Goal: Communication & Community: Answer question/provide support

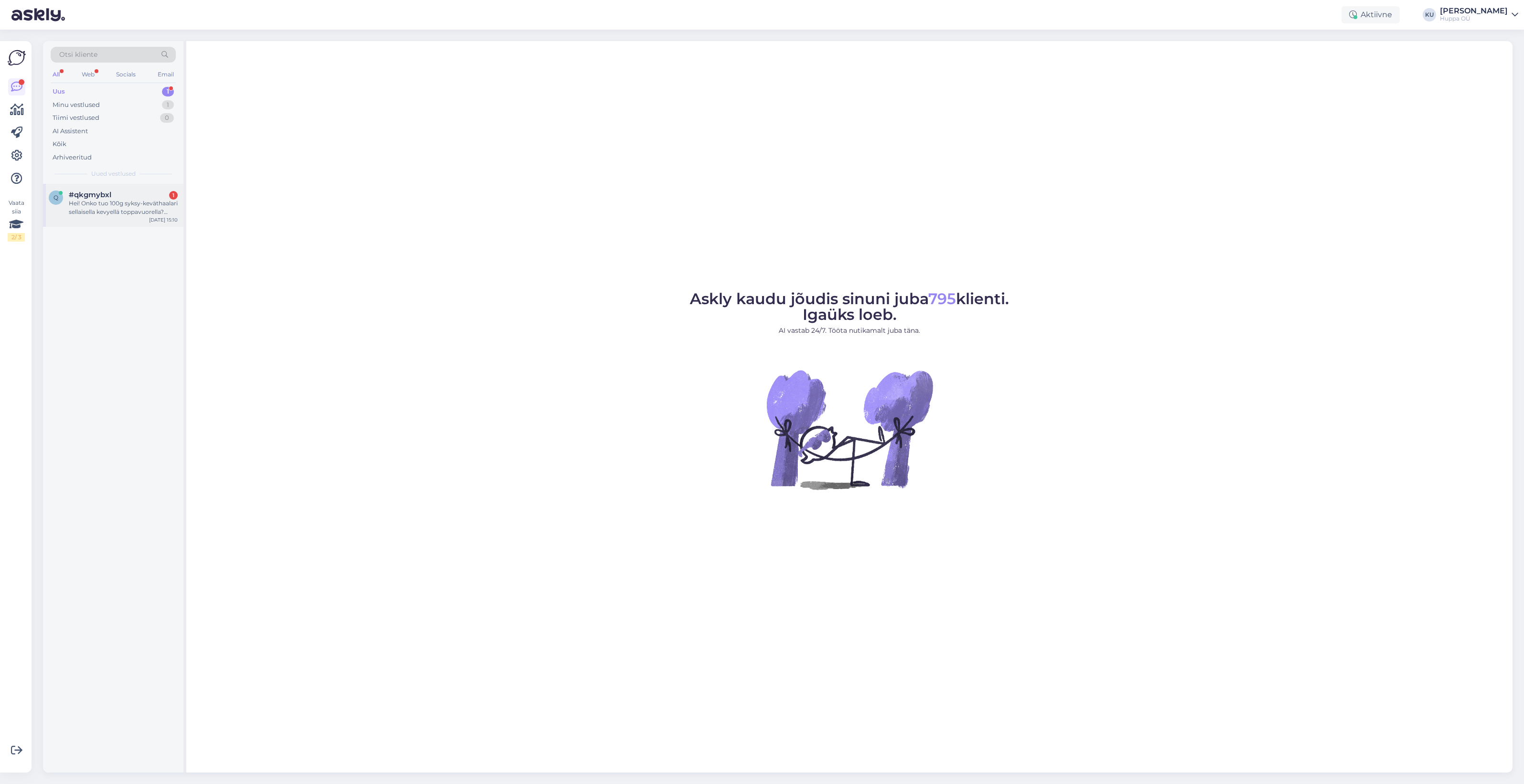
click at [111, 213] on div "Hei! Onko tuo 100g syksy-keväthaalari sellaisella kevyellä toppavuorella? Lähin…" at bounding box center [123, 208] width 109 height 17
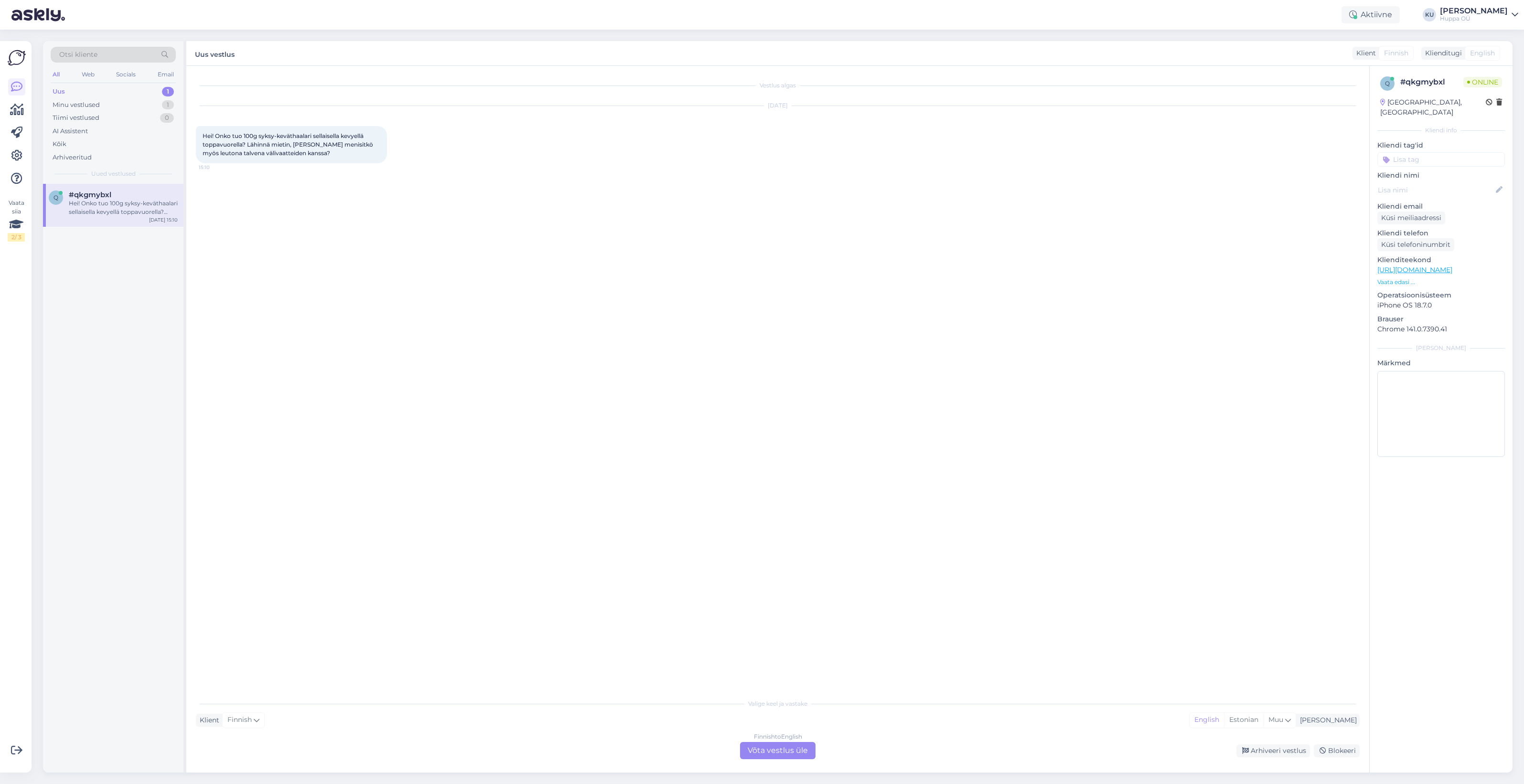
click at [763, 748] on div "Finnish to English Võta vestlus üle" at bounding box center [777, 750] width 76 height 17
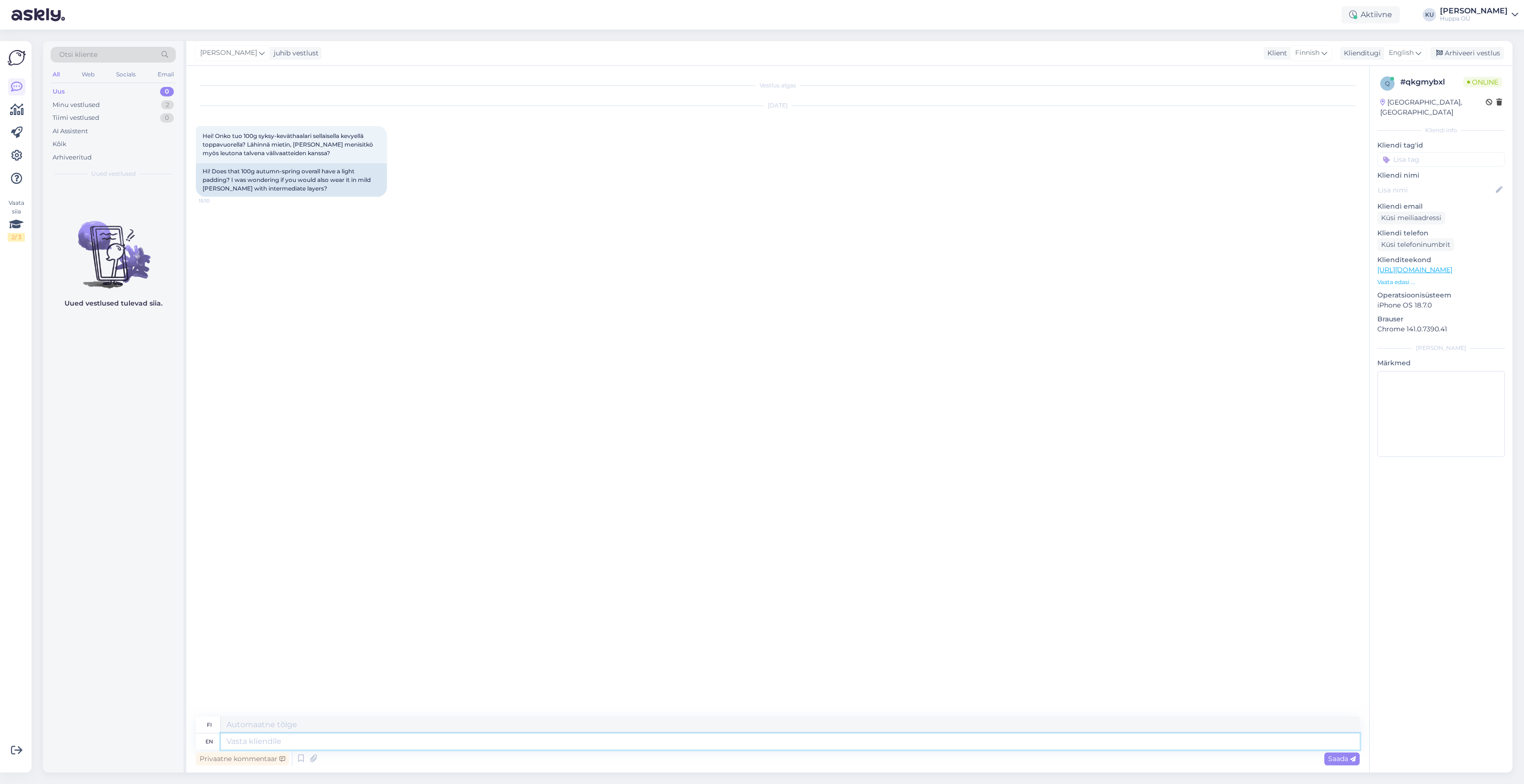
click at [372, 737] on textarea at bounding box center [790, 741] width 1139 height 16
type textarea "Hi!"
type textarea "Hei!"
type textarea "Hi! 100g"
type textarea "Hei! 100 g"
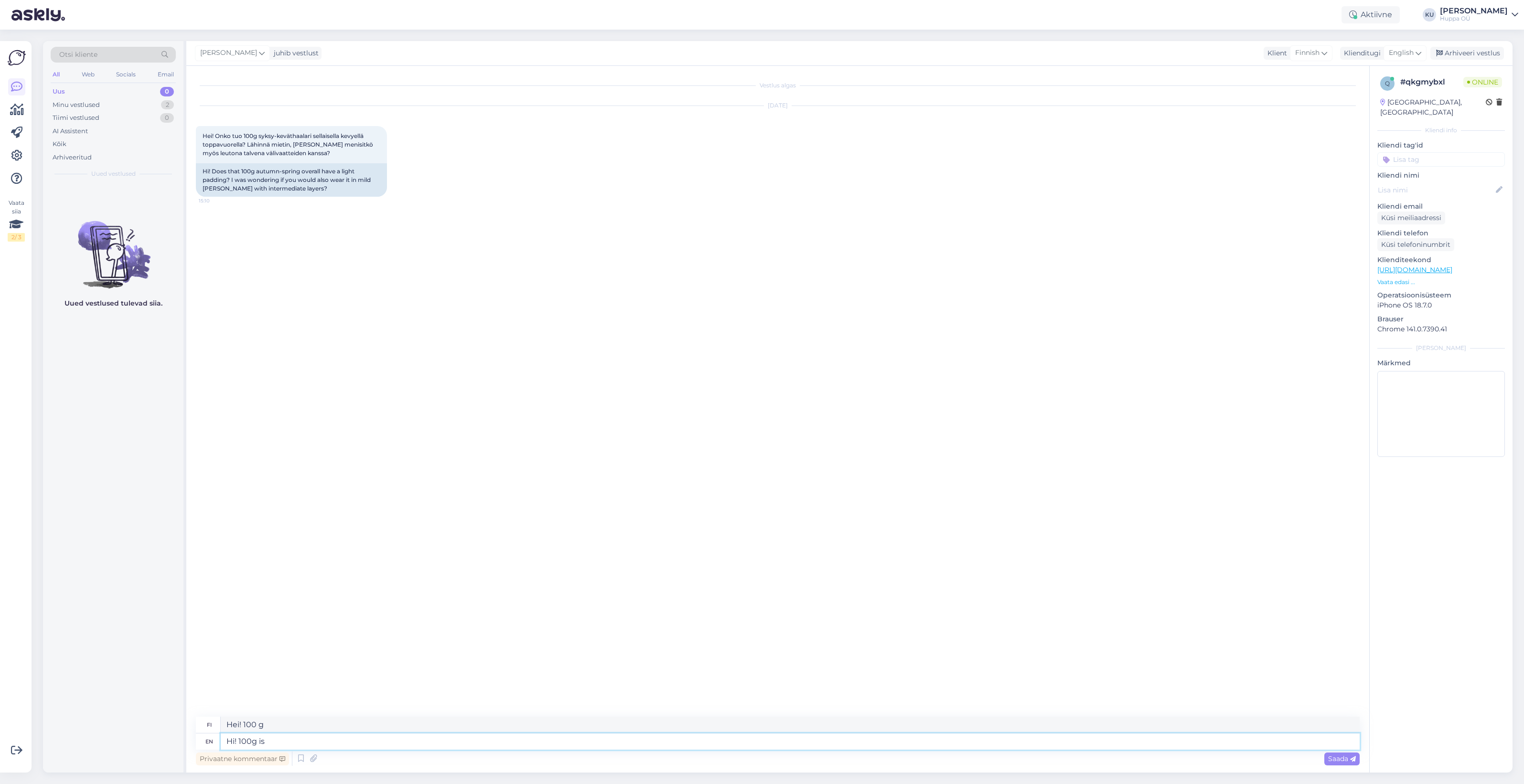
type textarea "Hi! 100g is l"
type textarea "Hei! 100 g on"
type textarea "Hi! 100g is light"
type textarea "Hei! 100 g on kevyttä"
type textarea "Hi! 100g is lighter"
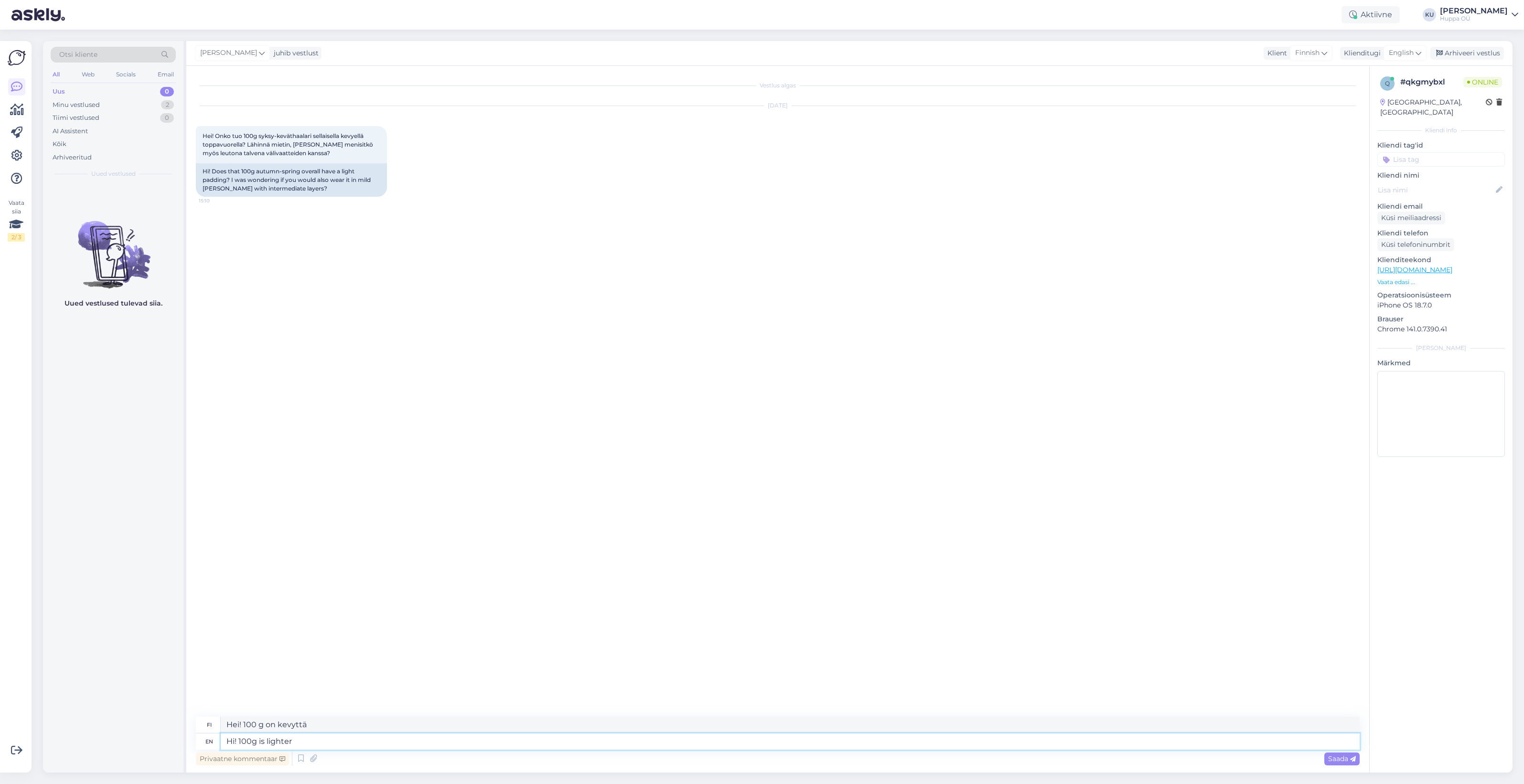
type textarea "Hei! 100 g on kevyempi"
type textarea "Hi! 100g is lighter padding, i"
type textarea "Hei! 100 g on kevyempi täyte."
type textarea "Hi! 100g is lighter padding, it's f"
type textarea "Hei! 100 g on kevyempi täyte, se on"
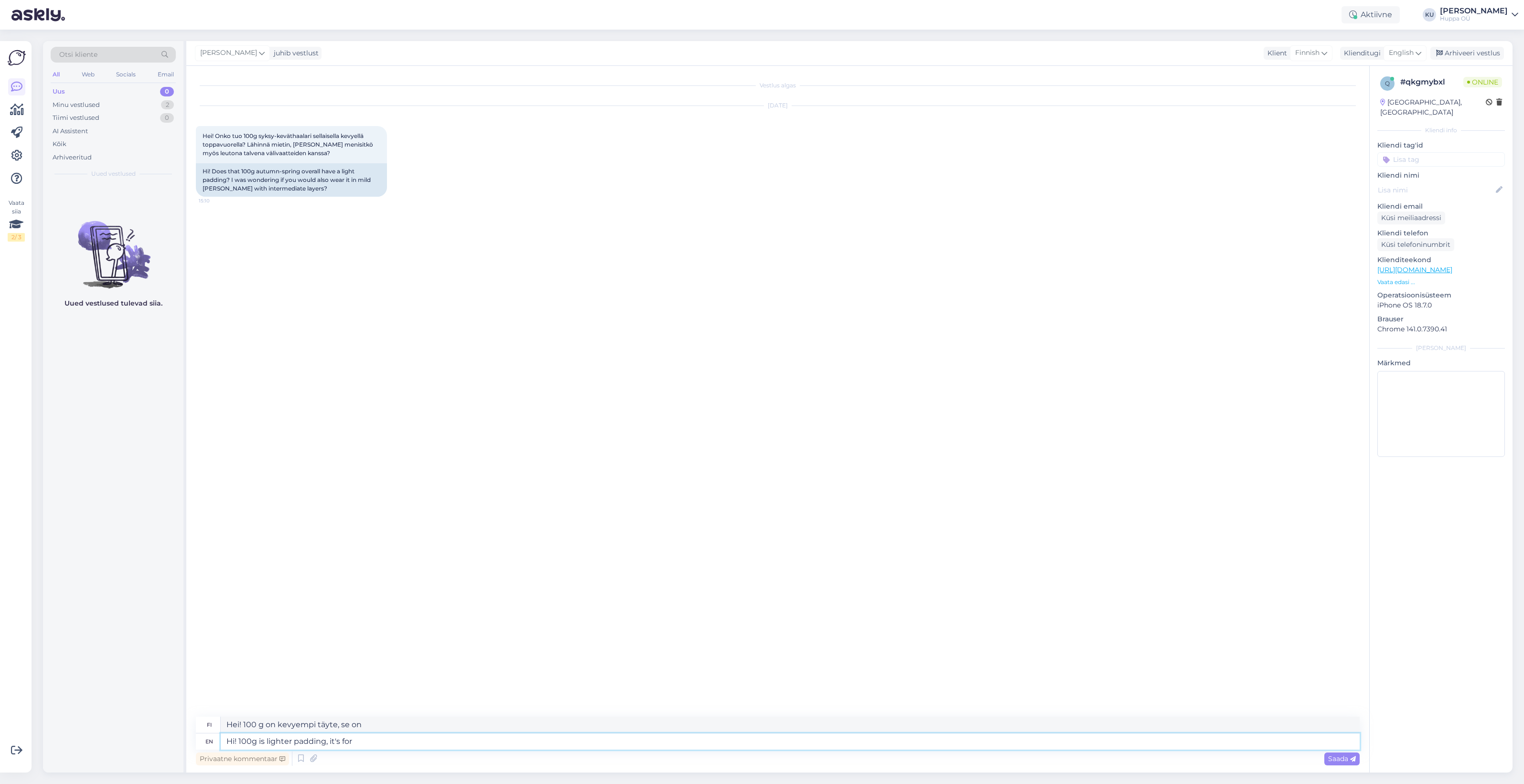
type textarea "Hi! 100g is lighter padding, it's for"
type textarea "Hei! 100g on kevyempi täyte, se on tarkoitettu"
type textarea "Hi! 100g is lighter padding, it's for temperatures"
type textarea "Hei! 100g on kevyempi täyte, se on lämpötiloihin."
type textarea "Hi! 100g is lighter padding, it's for temperatures +5 to"
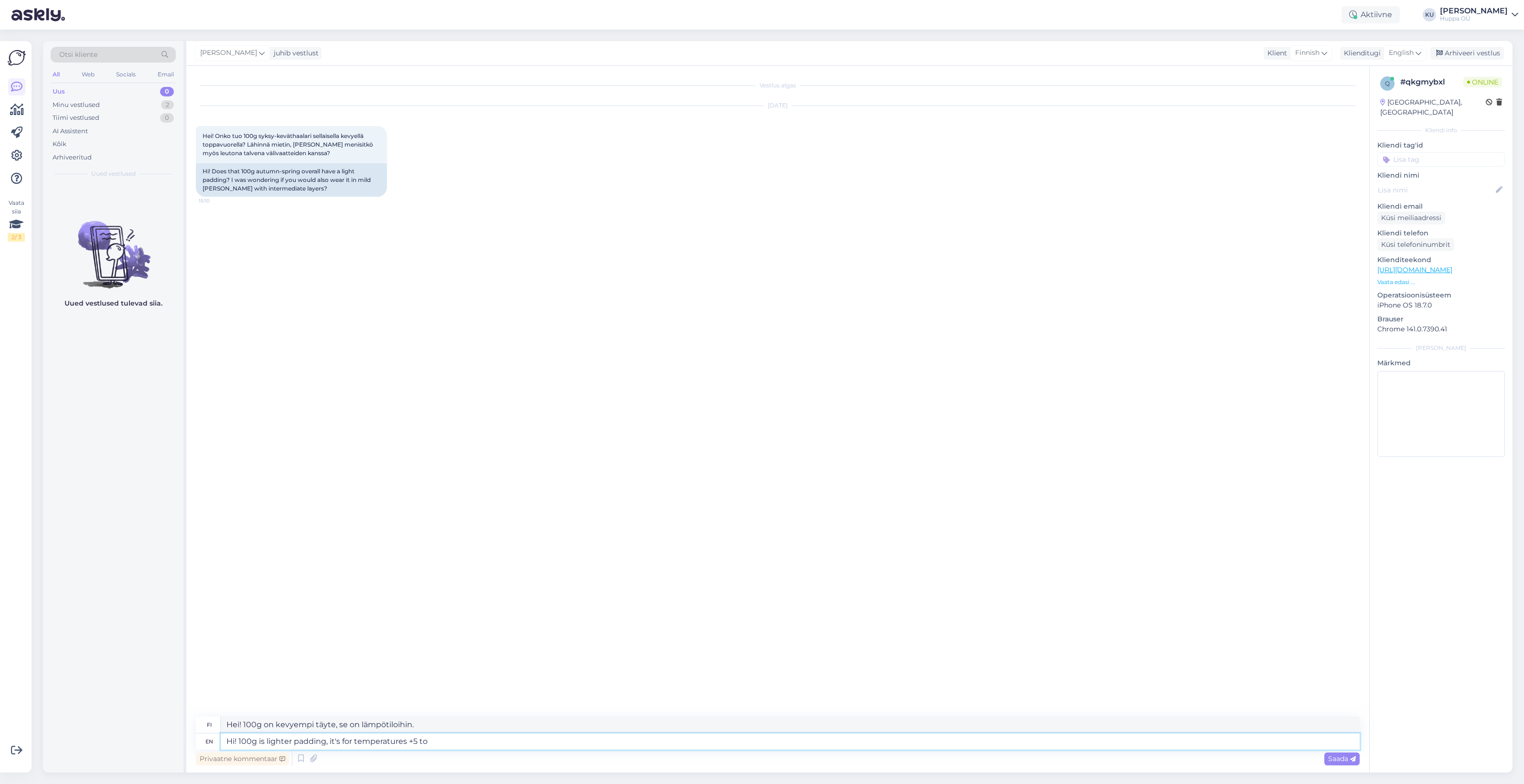
type textarea "Hei! 100g on kevyempi täyte, se on +5 lämpötiloihin."
type textarea "Hi! 100g is lighter padding, it's for temperatures +5 to"
type textarea "Hei! 100 g on kevyempi täyte, se on tarkoitettu +5 - +5 lämpötiloihin."
type textarea "Hi! 100g is lighter padding, it's for temperatures +5 to -5"
type textarea "Hei! 100g on kevyempi täyte, se on tarkoitettu +5 - -5 lämpötiloihin."
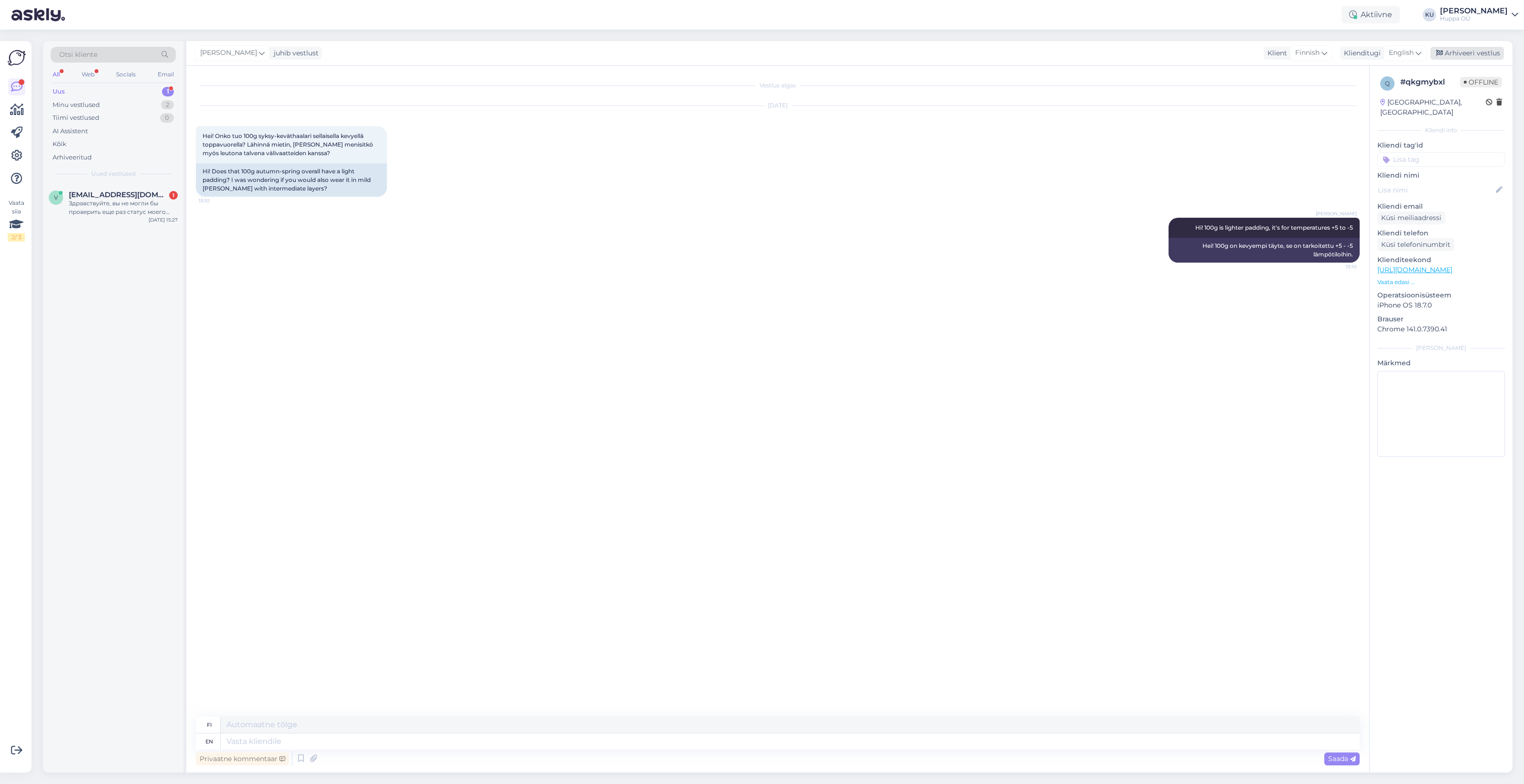
drag, startPoint x: 1472, startPoint y: 52, endPoint x: 1446, endPoint y: 52, distance: 26.0
click at [1470, 52] on div "Arhiveeri vestlus" at bounding box center [1467, 52] width 74 height 13
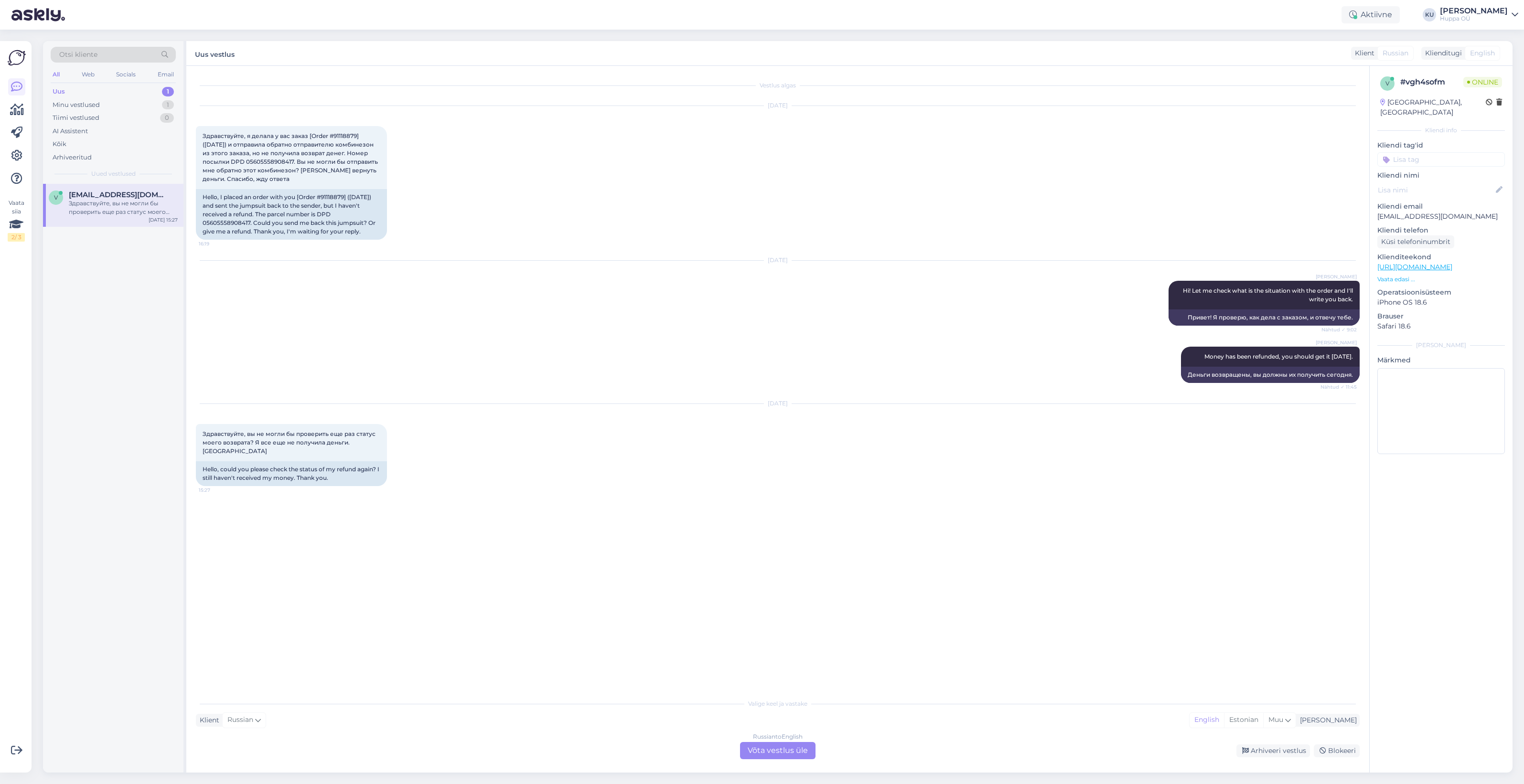
click at [766, 756] on div "Russian to English Võta vestlus üle" at bounding box center [777, 750] width 76 height 17
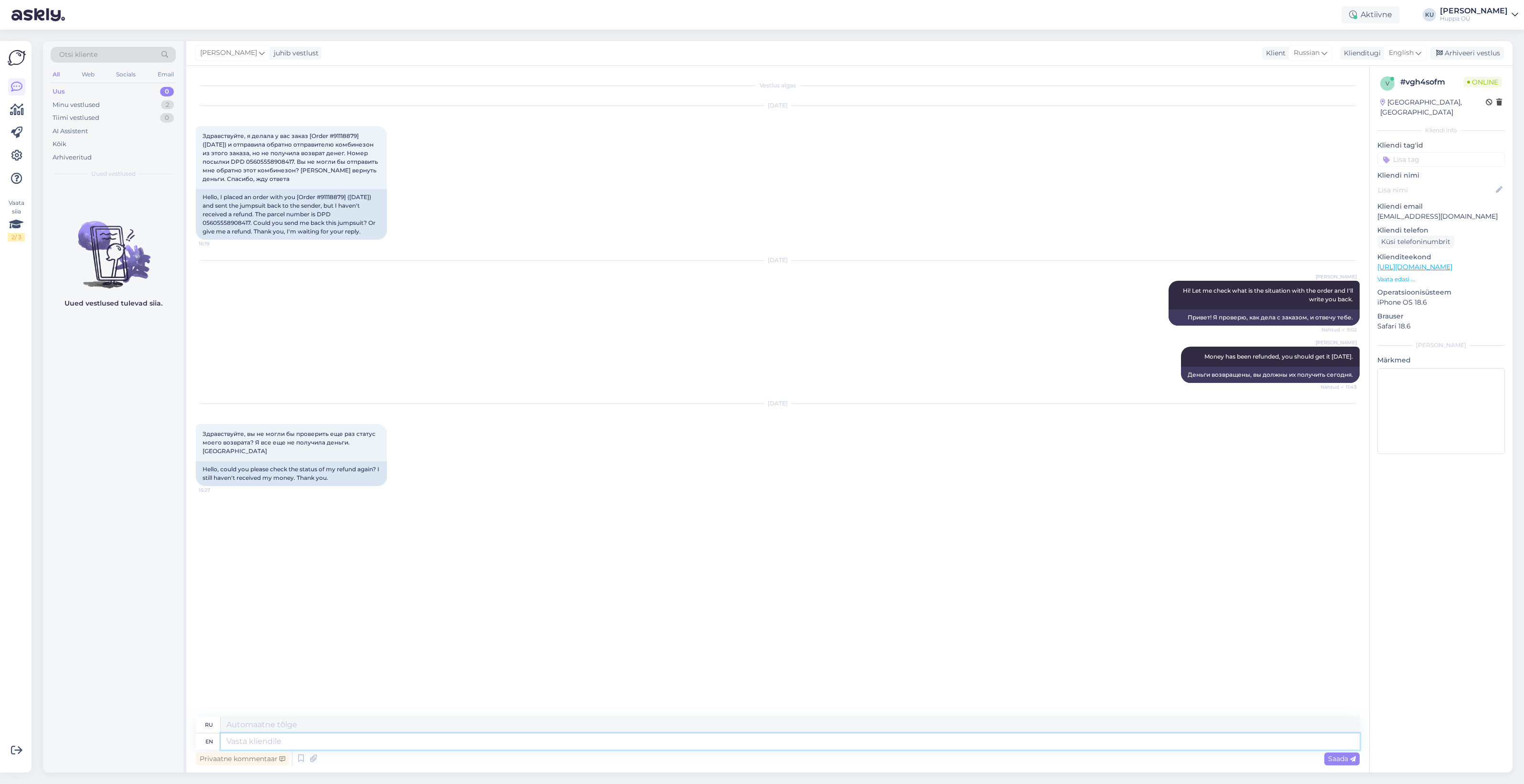
click at [331, 736] on textarea at bounding box center [790, 741] width 1139 height 16
type textarea "I c"
type textarea "я"
type textarea "I can't"
type textarea "Я не могу"
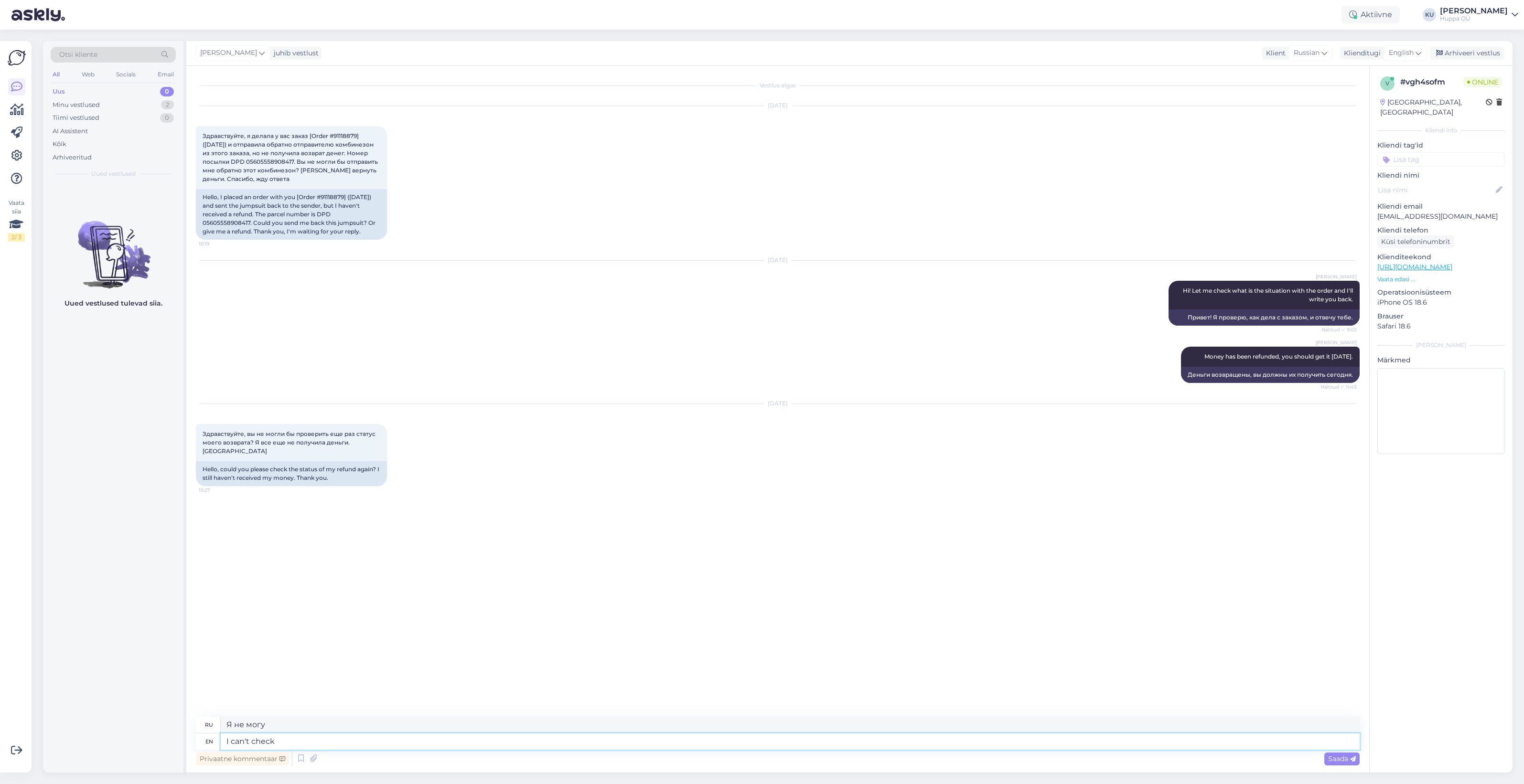
type textarea "I can't check i"
type textarea "Я не могу проверить"
type textarea "I can't check in"
type textarea "Я не могу зарегистрироваться"
type textarea "I can't check in further,"
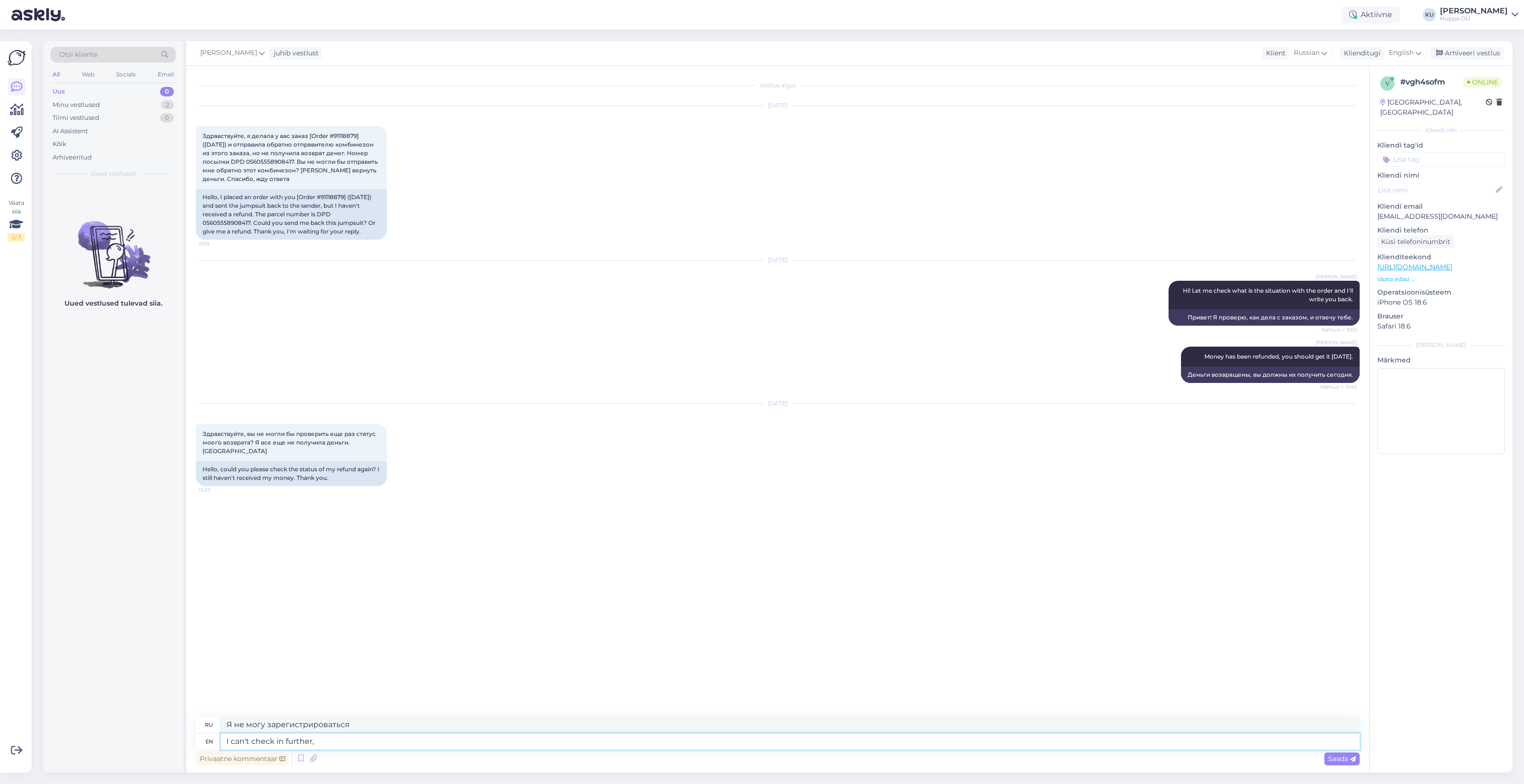
type textarea "Я не могу больше зарегистрироваться,"
type textarea "I can't check in further, I"
type textarea "Я не могу больше зарегистрироваться, я"
type textarea "I can't check in further, I have c"
type textarea "Я не могу больше зарегистрироваться, у меня есть"
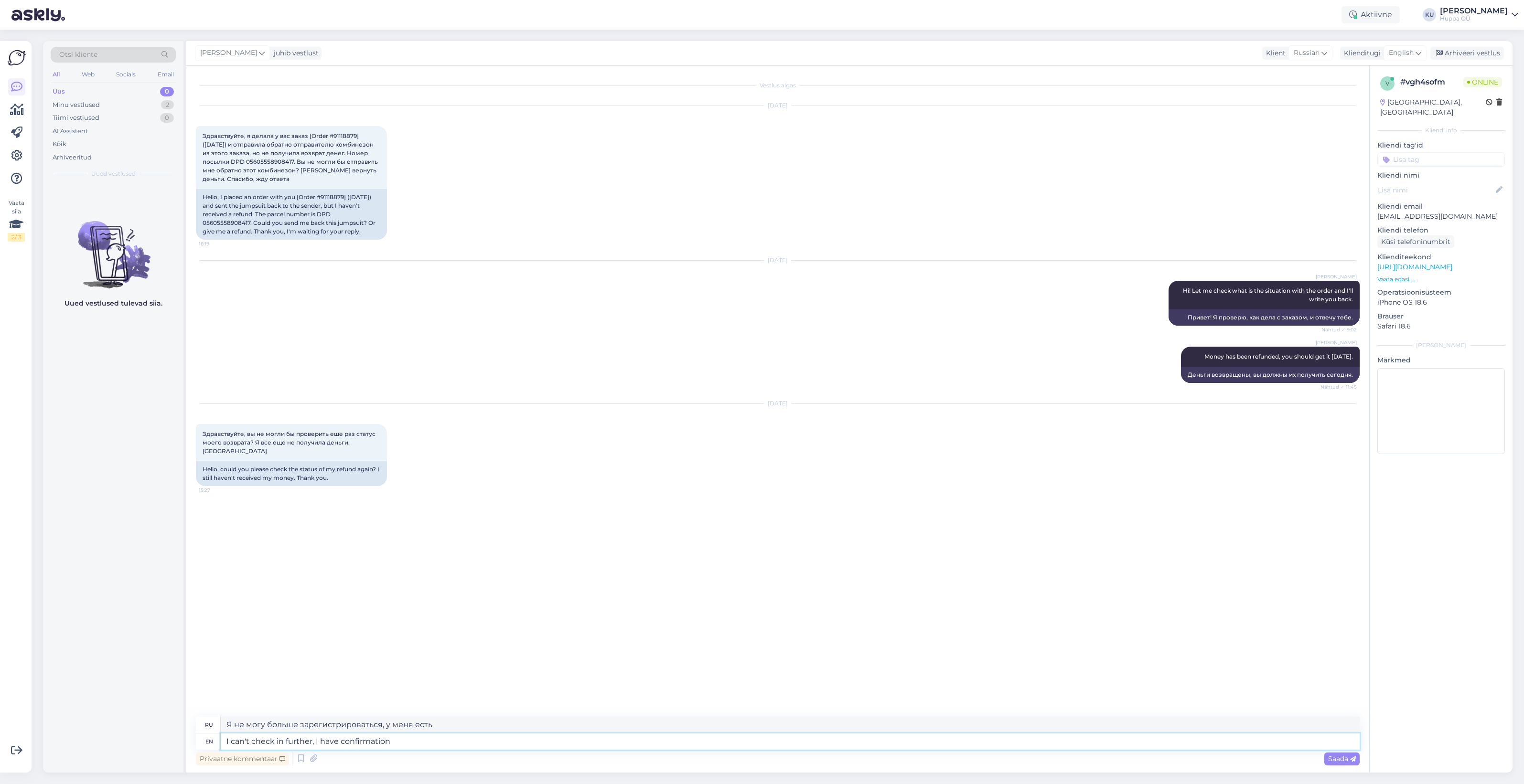
type textarea "I can't check in further, I have confirmation t"
type textarea "Я не могу зарегистрироваться дальше, у меня есть подтверждение"
type textarea "I can't check in further, I have confirmation that"
type textarea "Я не могу зарегистрироваться дальше, у меня есть подтверждение, что"
type textarea "I can't check in further, I have confirmation that from o"
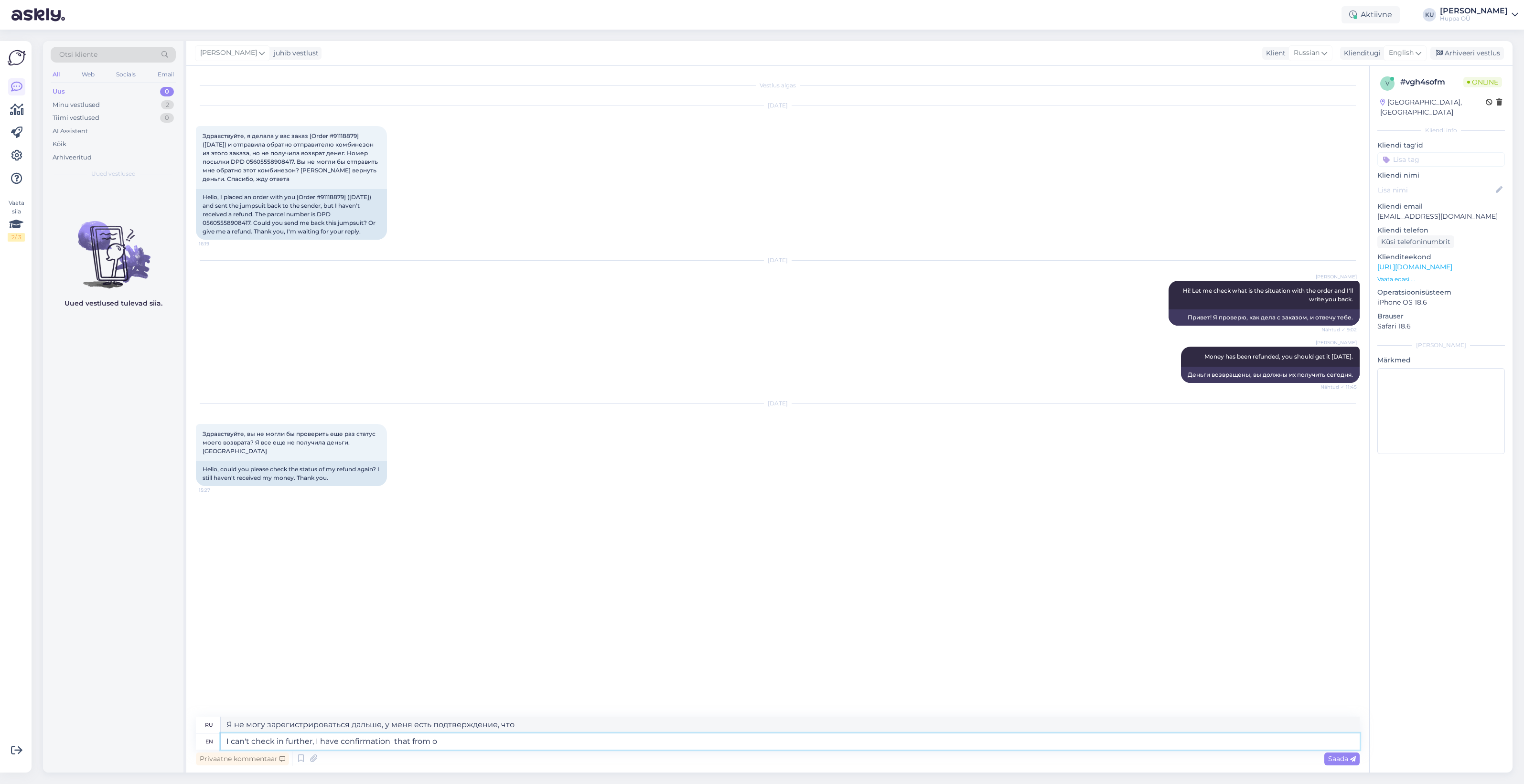
type textarea "Я не могу зарегистрироваться дальше, у меня есть подтверждение, что от"
type textarea "I can't check in further, I have confirmation that from our s"
type textarea "Я не могу зарегистрироваться дальше, у меня есть подтверждение от нашего"
type textarea "I can't check in further, I have confirmation that from our side t"
type textarea "Я не могу зарегистрироваться дальше, у меня есть подтверждение, что с нашей сто…"
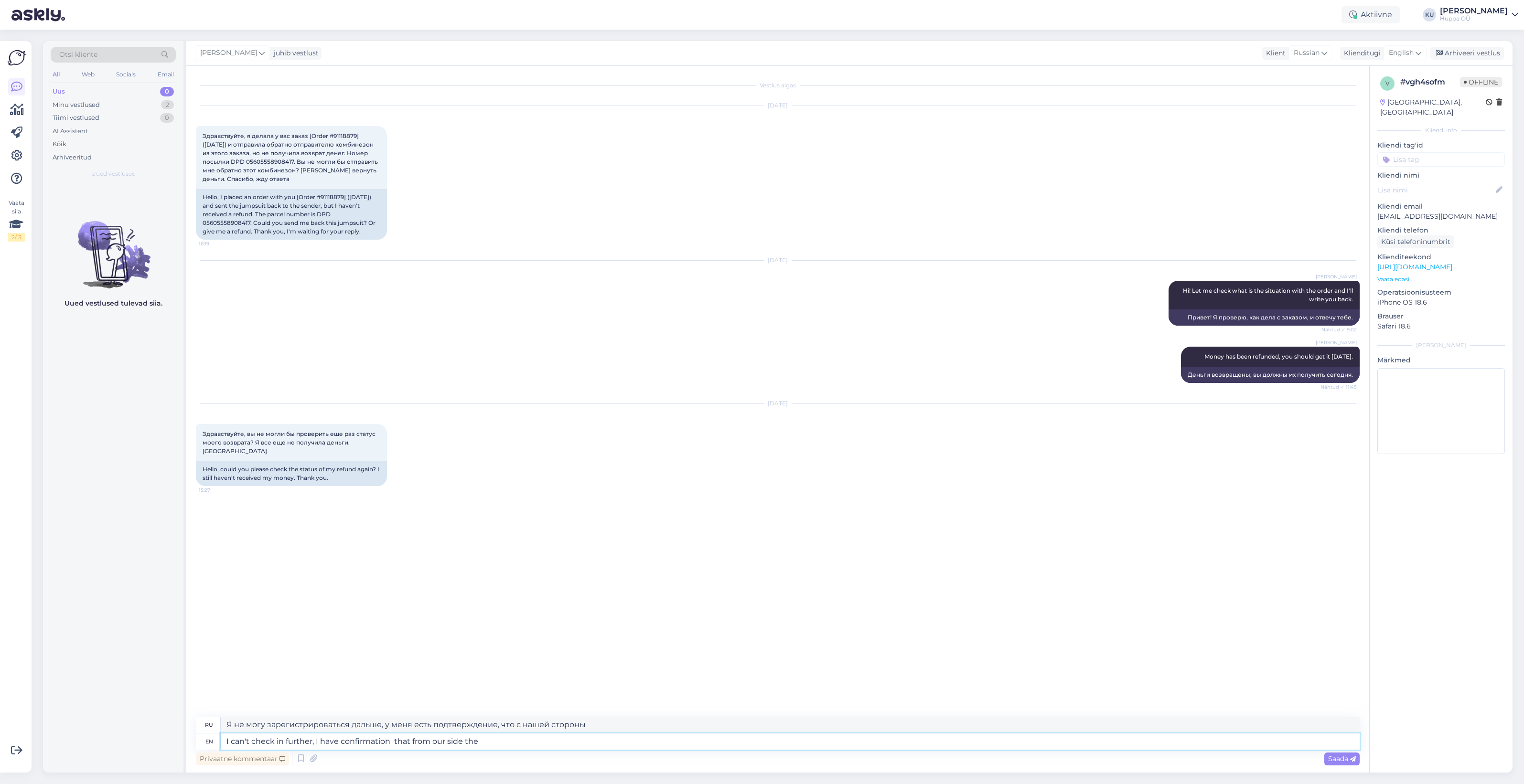
type textarea "I can't check in further, I have confirmation that from our side the t"
type textarea "Я не могу проверить дальше, у меня есть подтверждение, что с нашей стороны"
type textarea "I can't check in further, I have confirmation that from our side the transfer"
type textarea "Я не могу зарегистрироваться дальше, у меня есть подтверждение, что с нашей сто…"
type textarea "I can't check in further, I have confirmation that from our side the transfer h…"
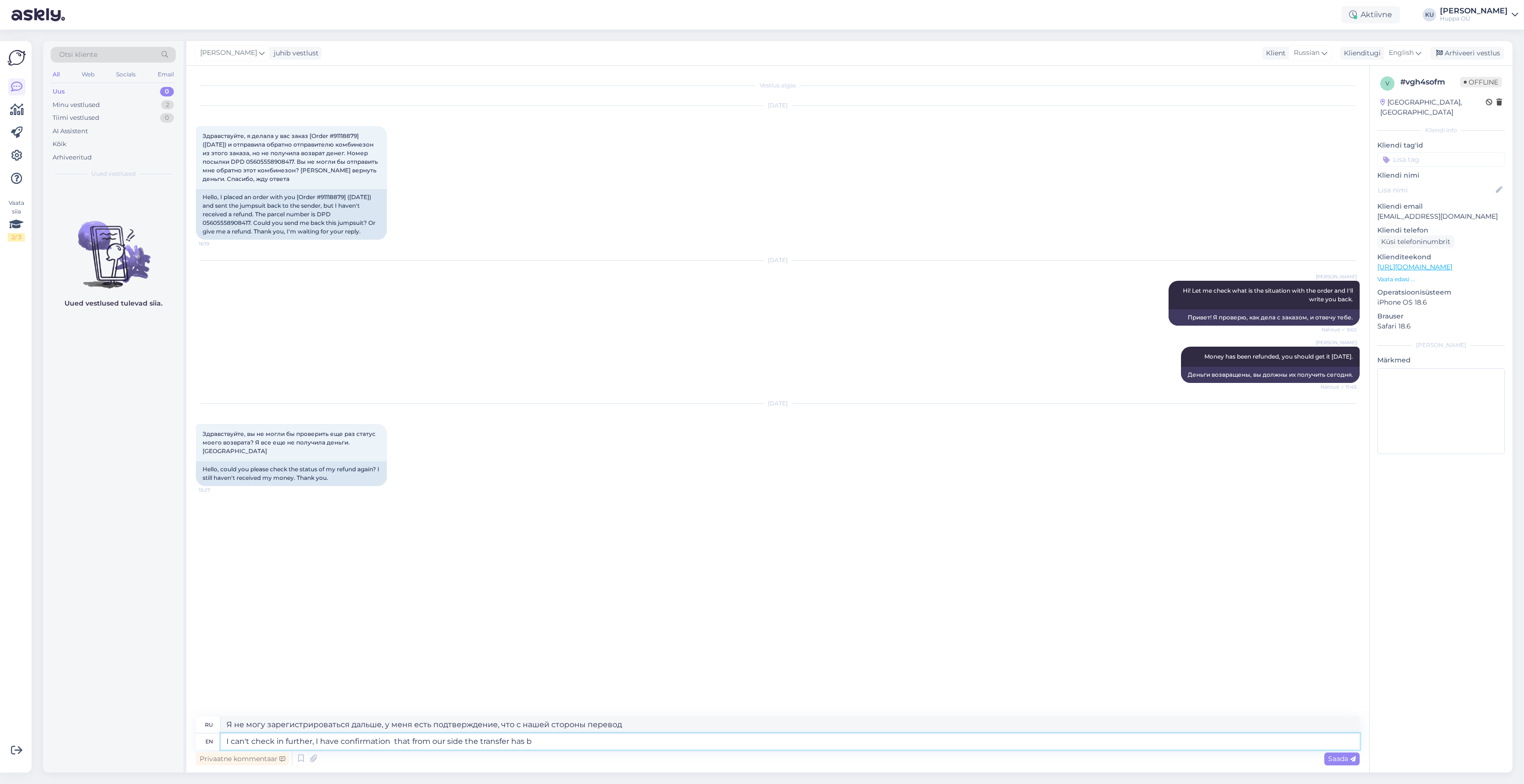
type textarea "Я не могу зарегистрироваться дальше, у меня есть подтверждение, что с нашей сто…"
type textarea "I can't check in further, I have confirmation that from our side the transfer h…"
type textarea "Я не могу зарегистрироваться дальше, у меня есть подтверждение, что с нашей сто…"
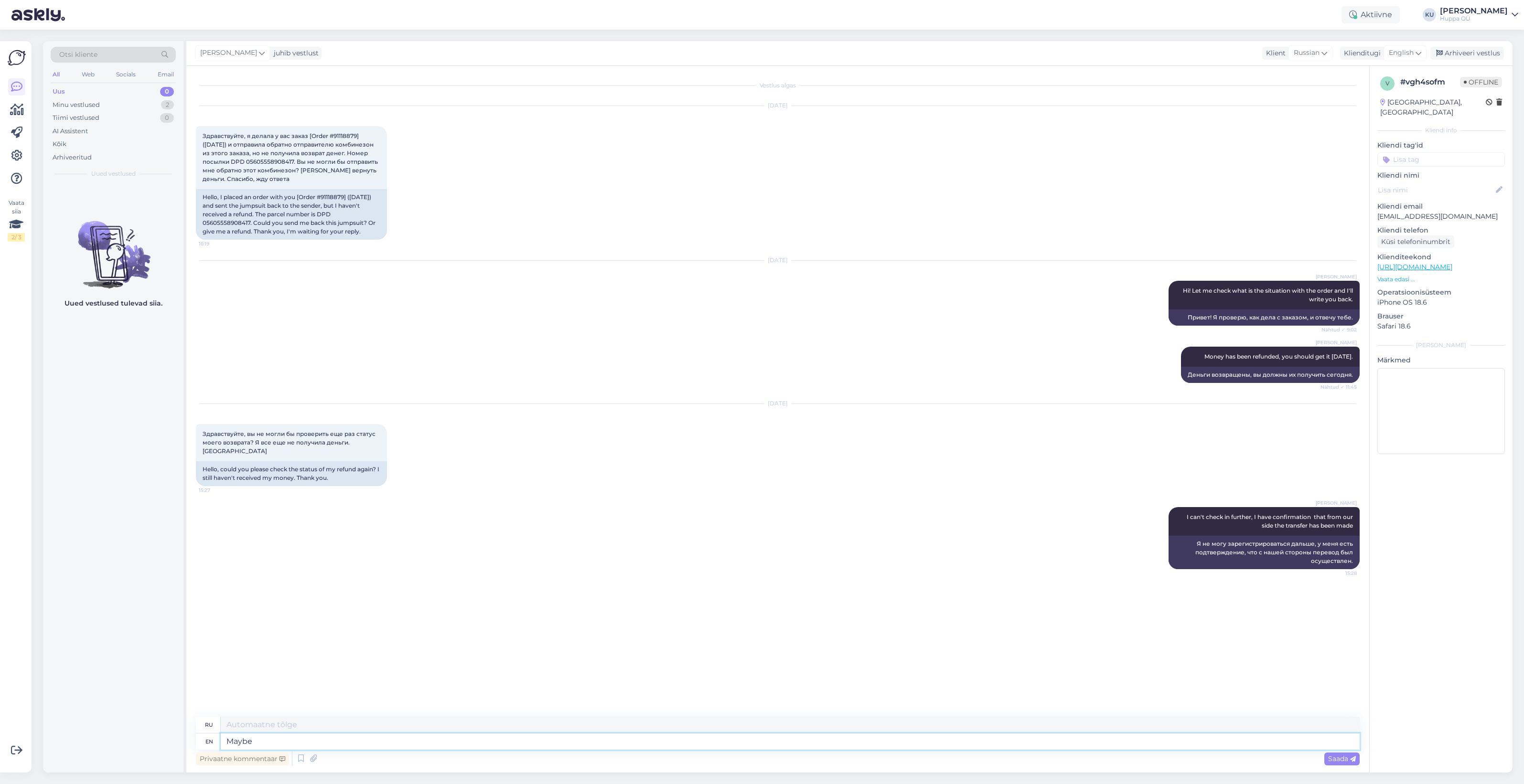
type textarea "Maybe"
type textarea "Может быть"
type textarea "Maybe you"
type textarea "Может быть ты"
type textarea "Maybe you should c"
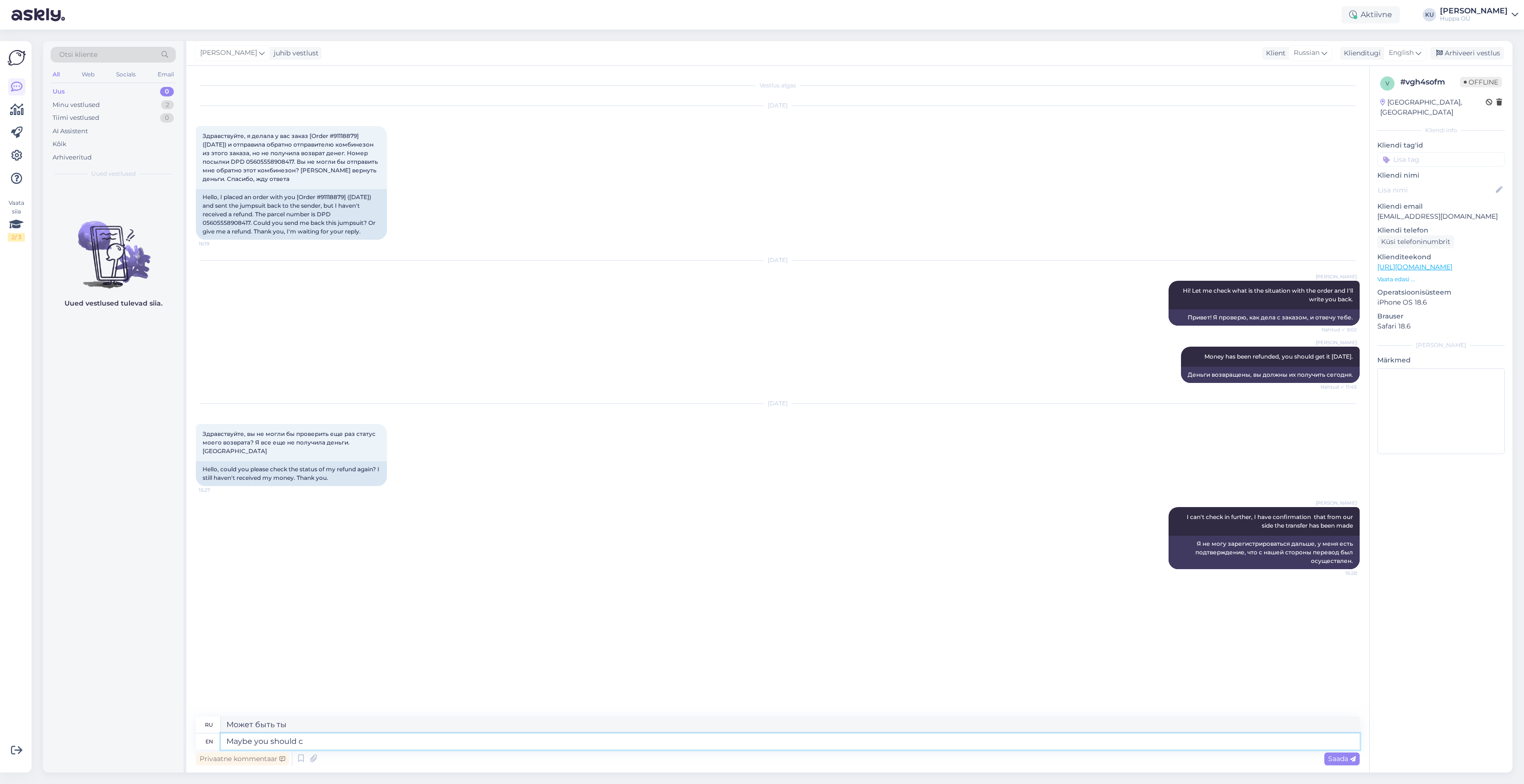
type textarea "Может быть, вам стоит"
type textarea "Maybe you should contact"
type textarea "Может быть, вам следует связаться"
type textarea "Maybe you should contact your ba"
type textarea "Может быть, вам следует обратиться к своему"
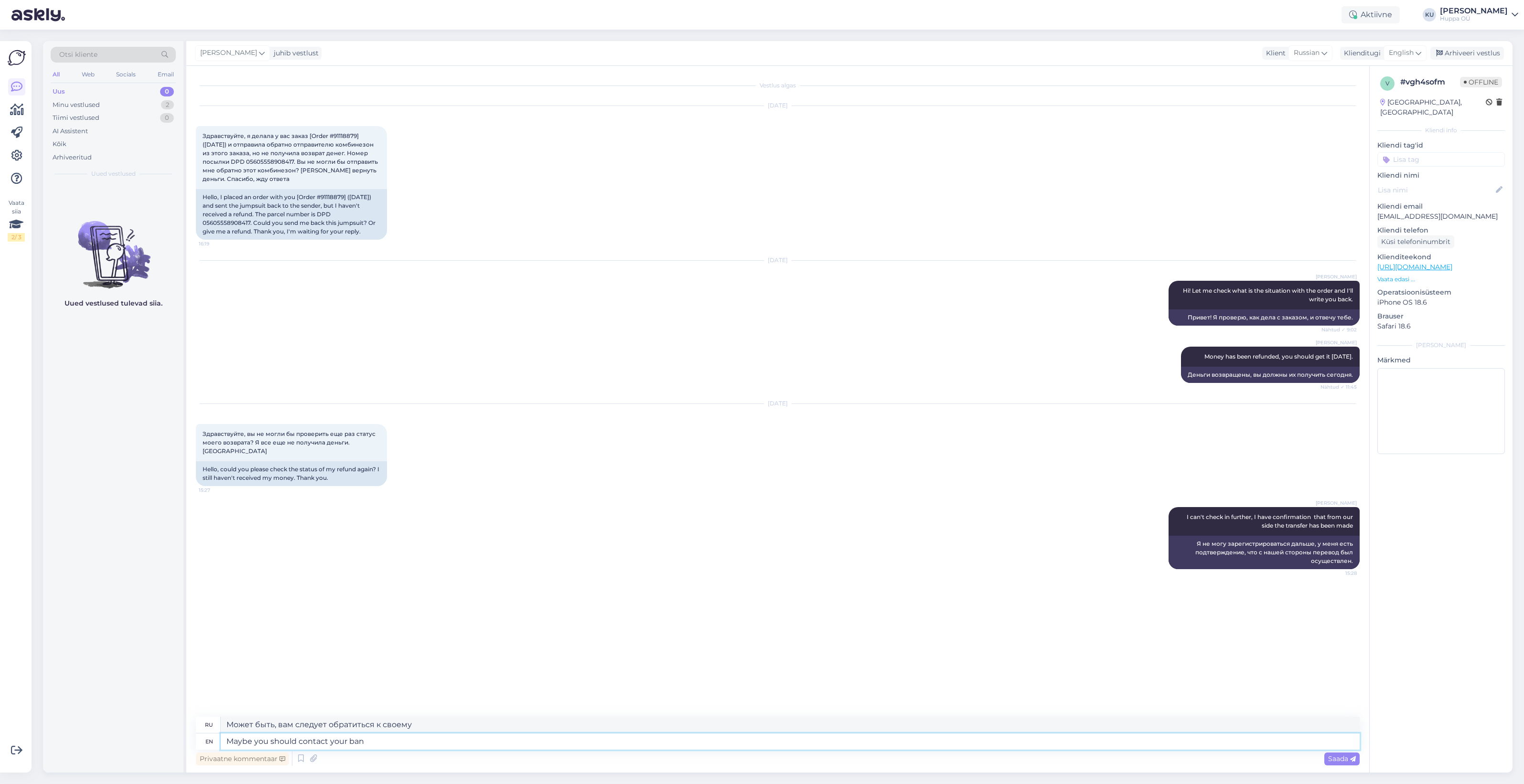
type textarea "Maybe you should contact your bank"
type textarea "Возможно, вам следует обратиться в свой банк."
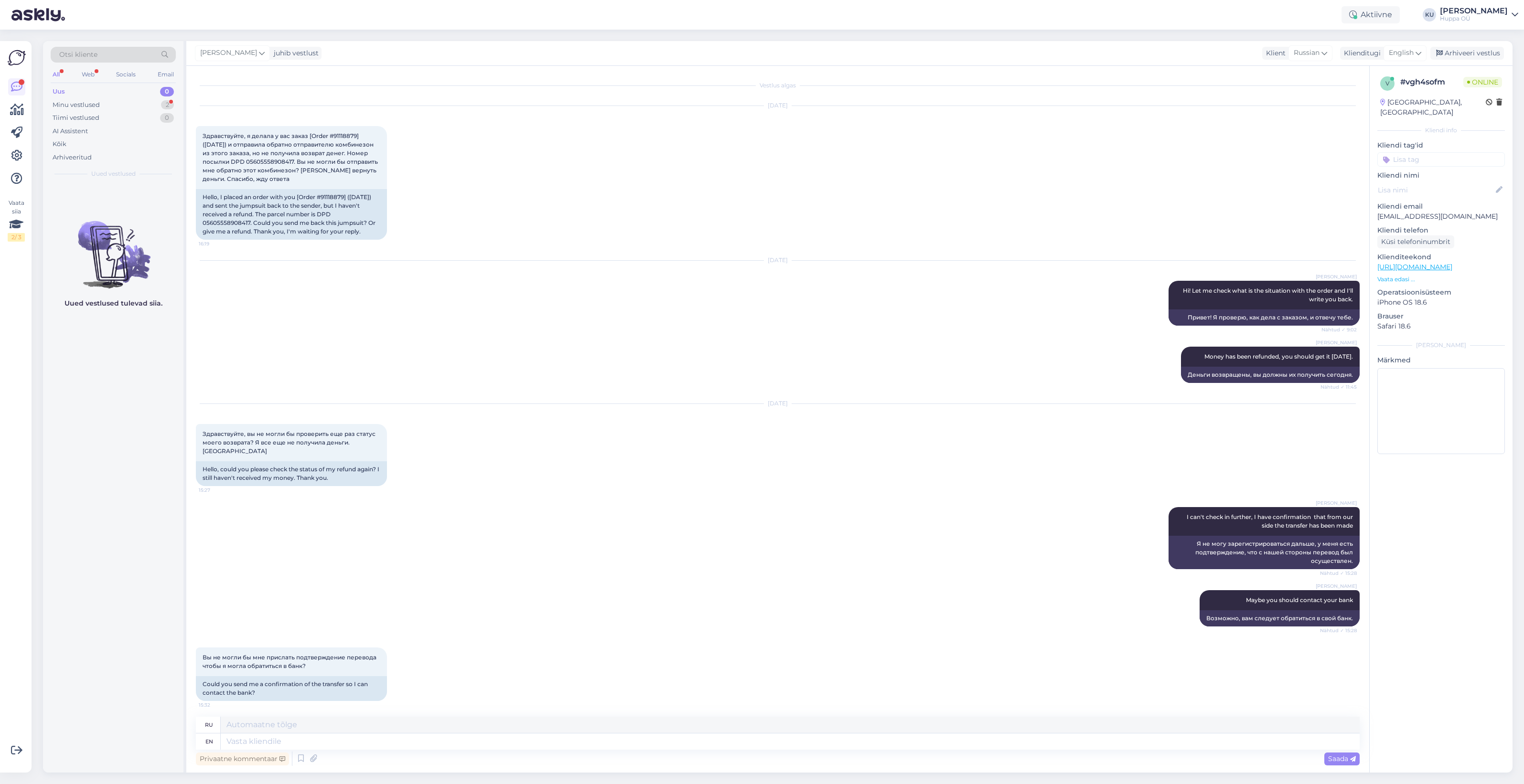
scroll to position [3, 0]
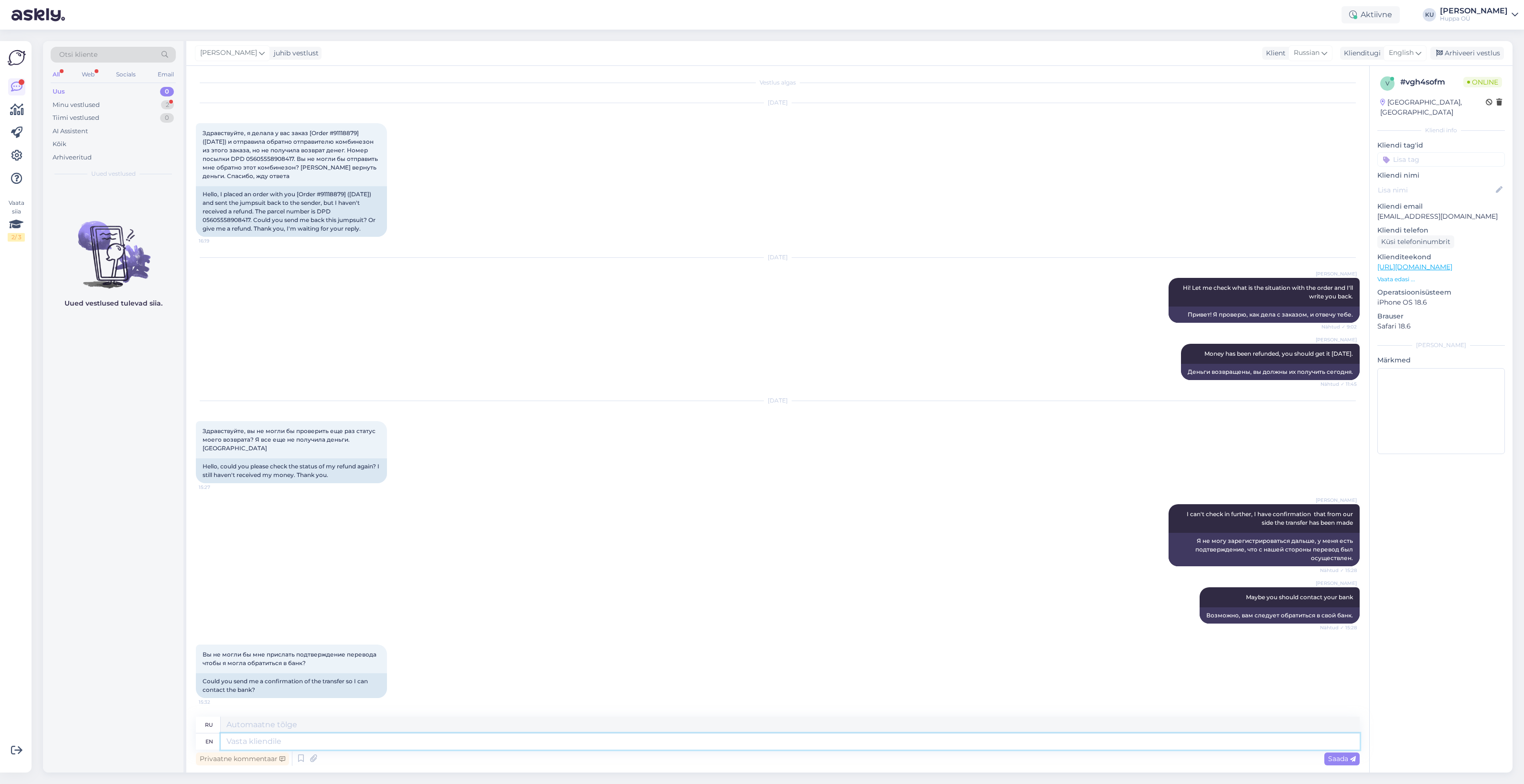
click at [366, 739] on textarea at bounding box center [790, 741] width 1139 height 16
type textarea "Yes"
type textarea "Да"
type textarea "Yes I c"
type textarea "Да, я"
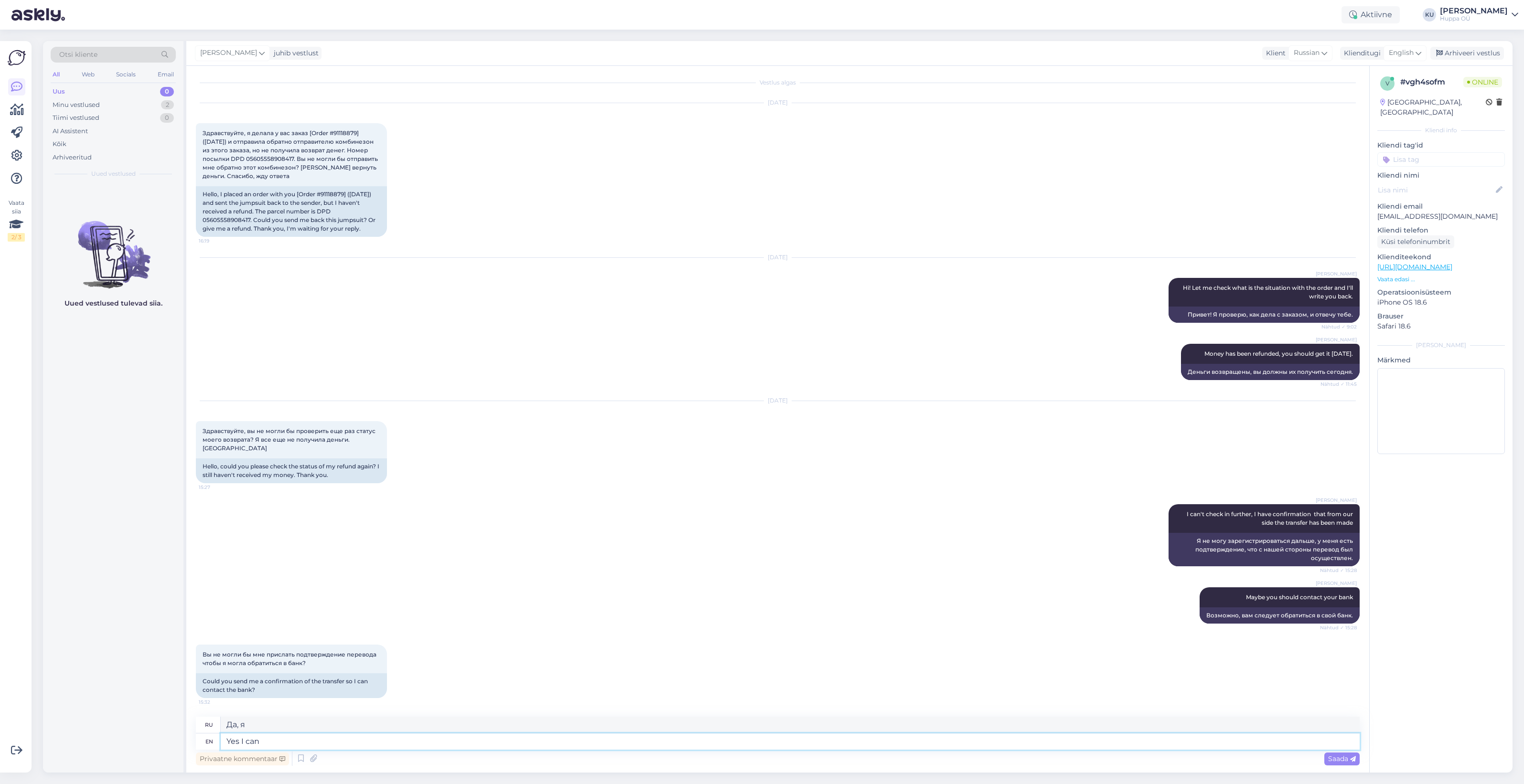
type textarea "Yes I can a"
type textarea "Да, я могу."
type textarea "Yes I can ask t"
type textarea "Да, я могу спросить."
type textarea "Yes I can ask that"
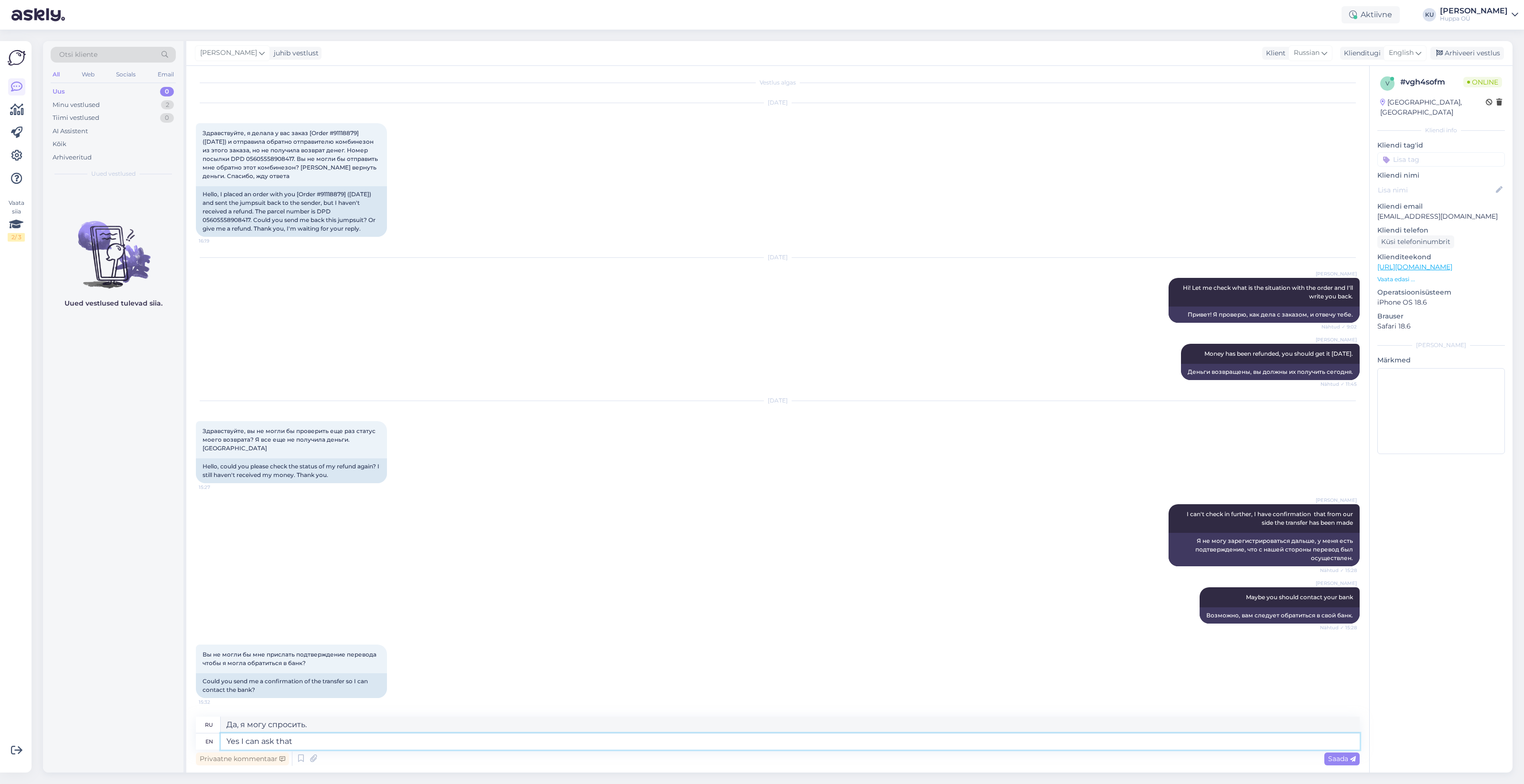
type textarea "Да, я могу спросить об этом."
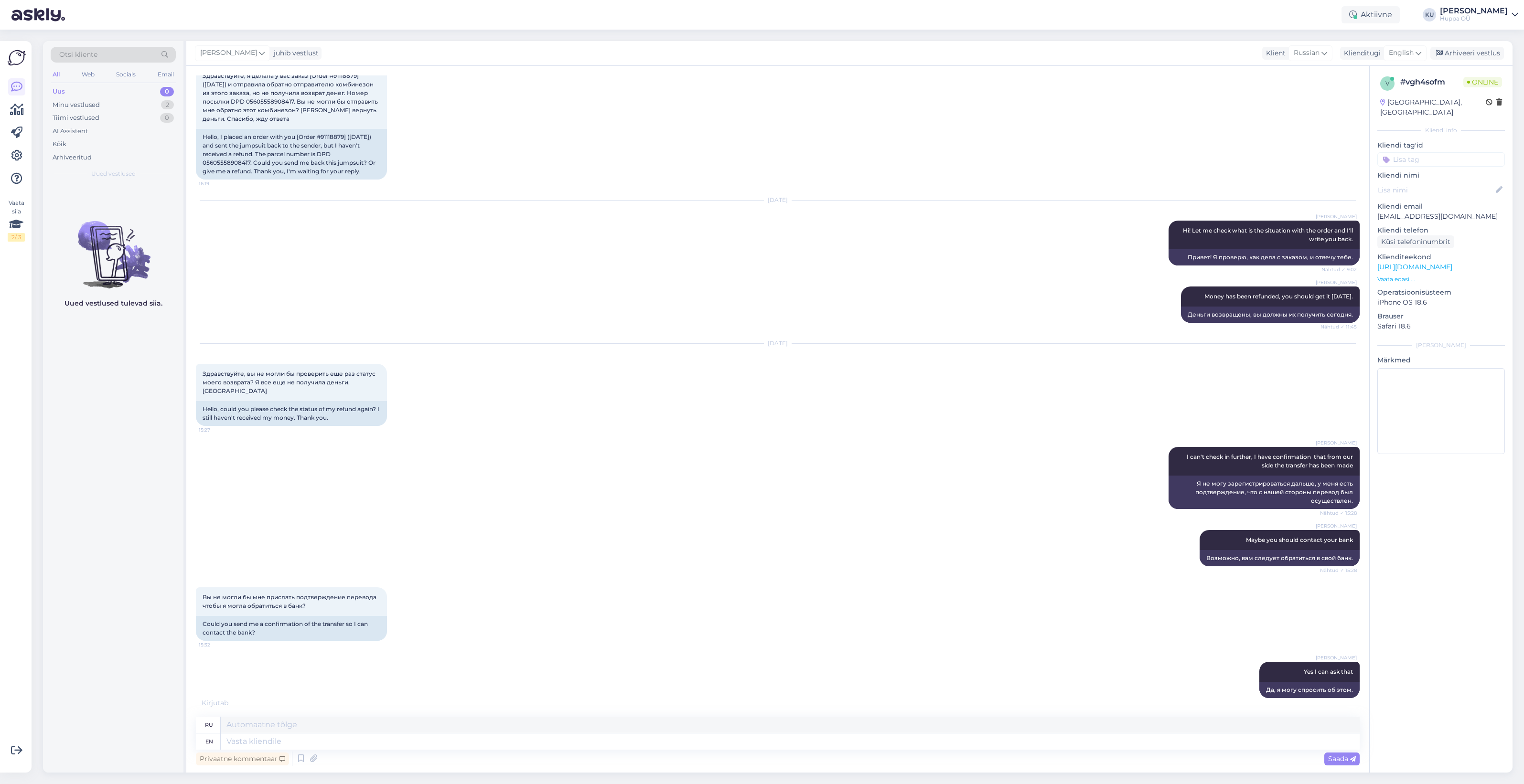
scroll to position [118, 0]
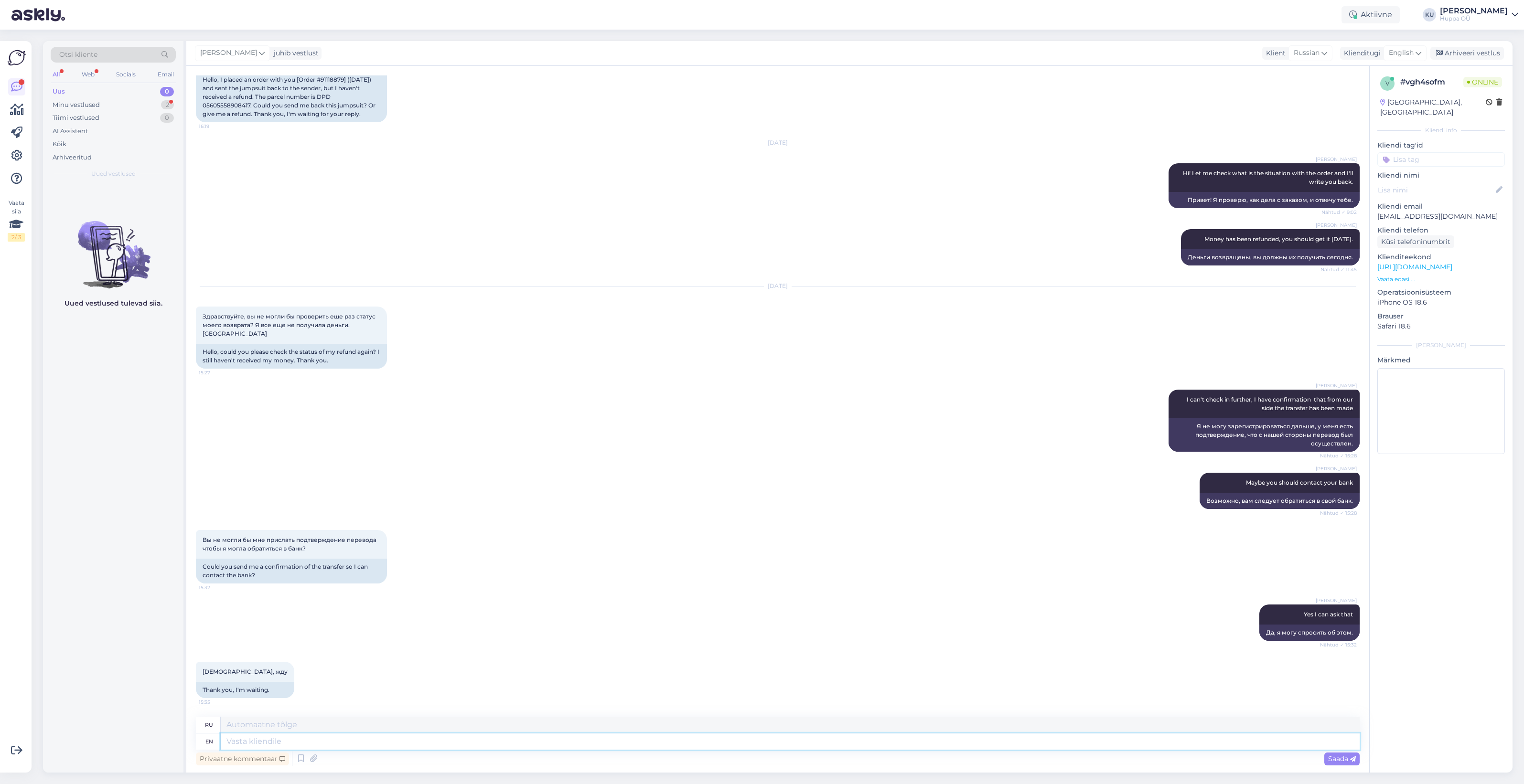
drag, startPoint x: 286, startPoint y: 741, endPoint x: 273, endPoint y: 746, distance: 13.9
click at [286, 741] on textarea at bounding box center [790, 741] width 1139 height 16
type textarea "I"
type textarea "я"
type textarea "It"
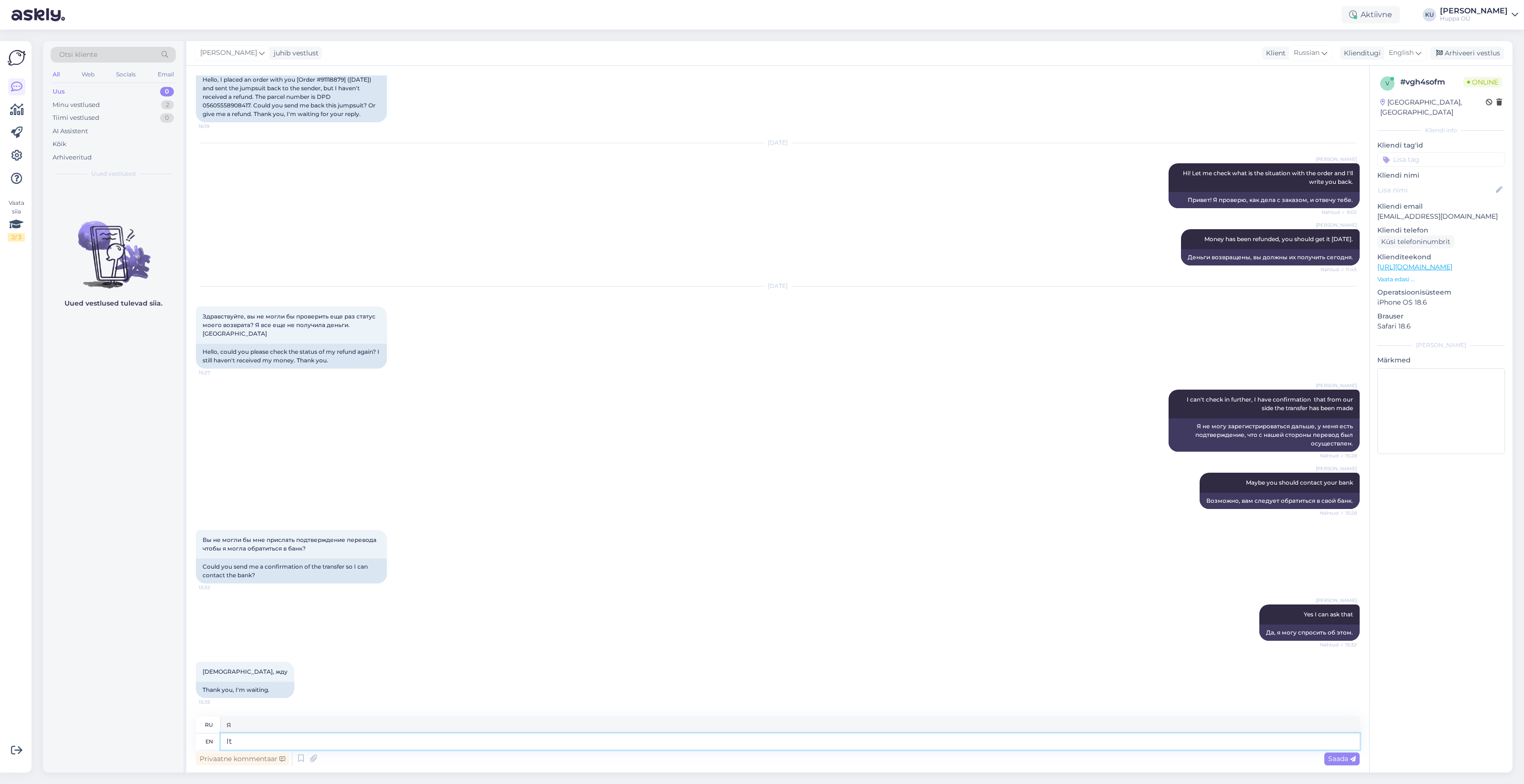
type textarea "Это"
type textarea "It might t"
type textarea "Это может быть"
type textarea "It might take"
type textarea "Это может занять"
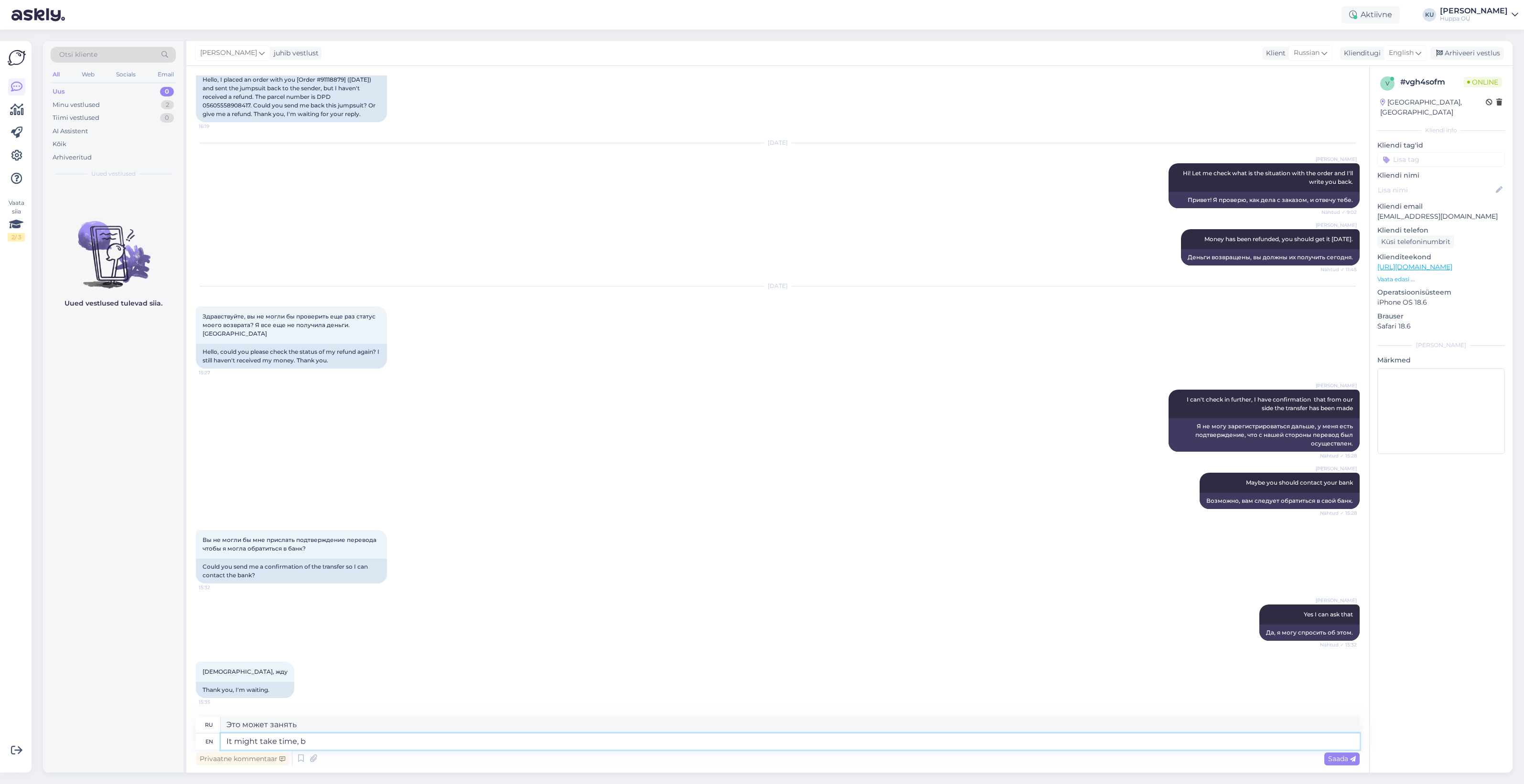
type textarea "It might take time, bu"
type textarea "Это может занять время,"
type textarea "It might take time, but I"
type textarea "Это может занять время, но"
type textarea "It might take time, but I'll s"
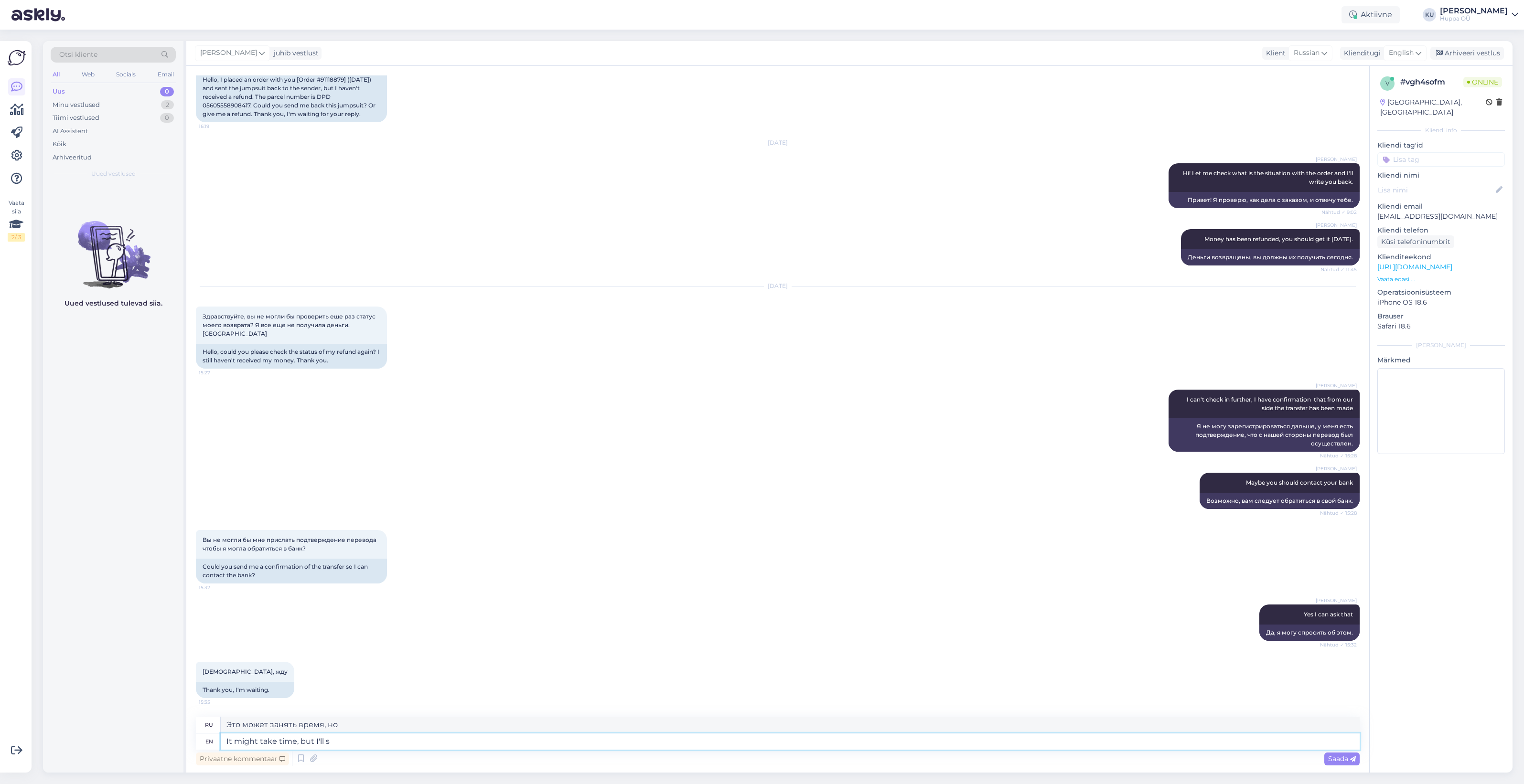
type textarea "Это может занять время, но я сделаю это."
type textarea "It might take time, but I'll send it"
type textarea "Это может занять время, но я отправлю"
type textarea "It might take time, but I'll send it"
type textarea "Это может занять время, но я отправлю его."
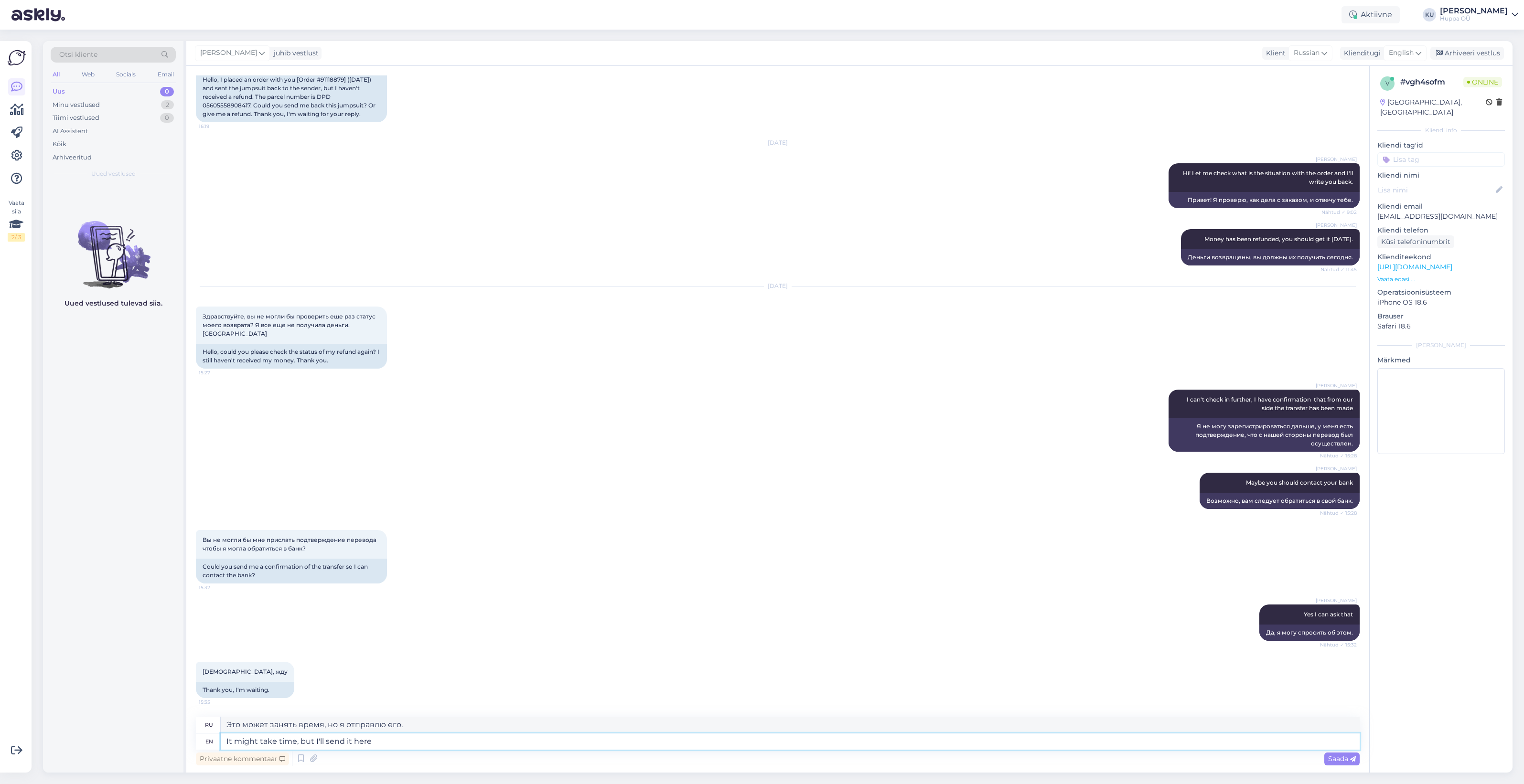
type textarea "It might take time, but I'll send it here t"
type textarea "Это может занять время, но я отправлю его сюда."
type textarea "It might take time, but I'll send it here [DATE]"
type textarea "Это может занять время, но я отправлю его сюда [DATE]."
type textarea "It might take time, but I'll send it here [DATE] or l"
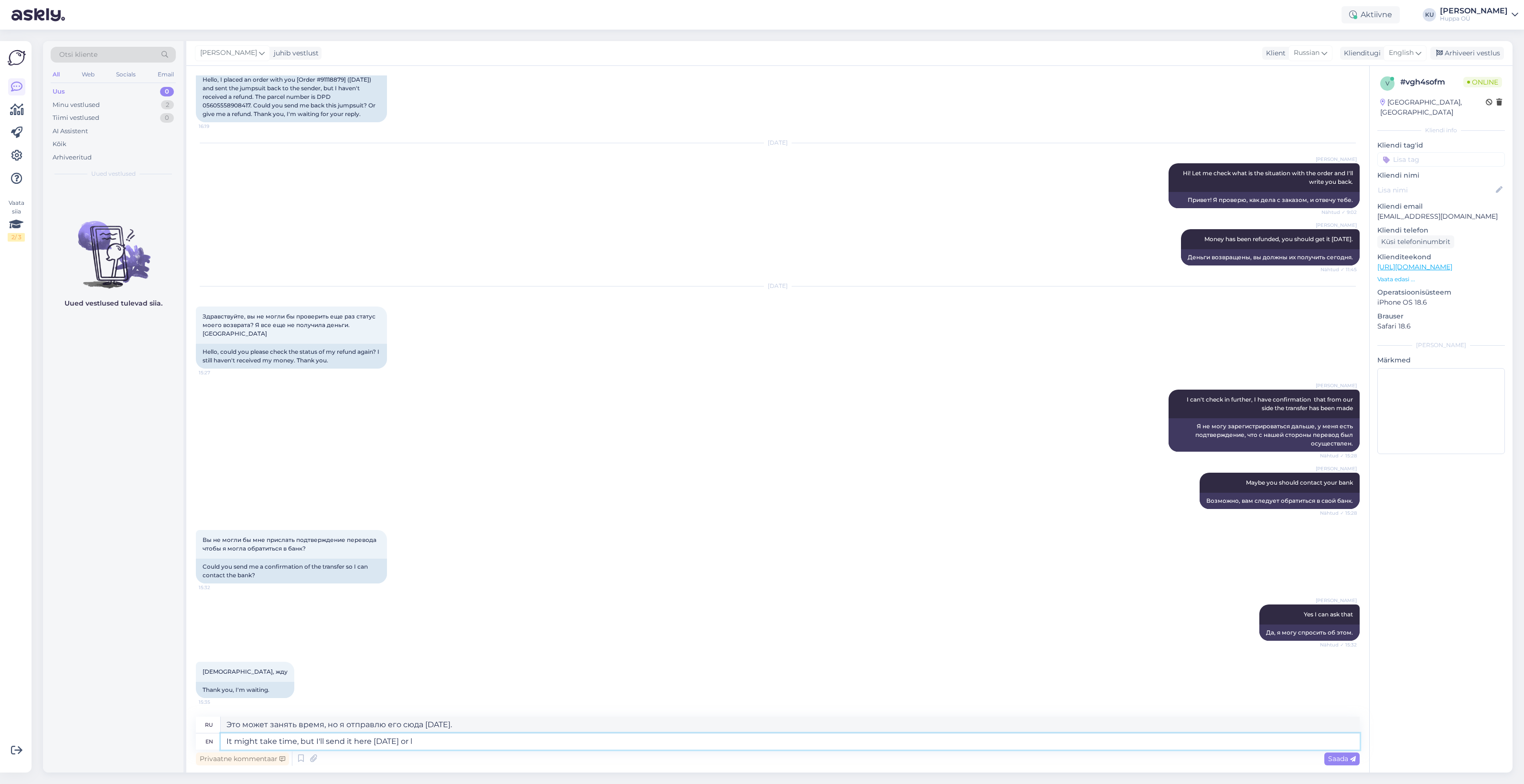
type textarea "Это может занять время, но я отправлю его сюда [DATE] или"
type textarea "It might take time, but I'll send it here [DATE] or latest t"
type textarea "Это может занять время, но я отправлю его сюда [DATE] или позже."
type textarea "It might take time, but I'll send it here [DATE] or latest [DATE]"
type textarea "Это может занять время, но я отправлю его сюда [DATE] или, самое позднее, [DATE…"
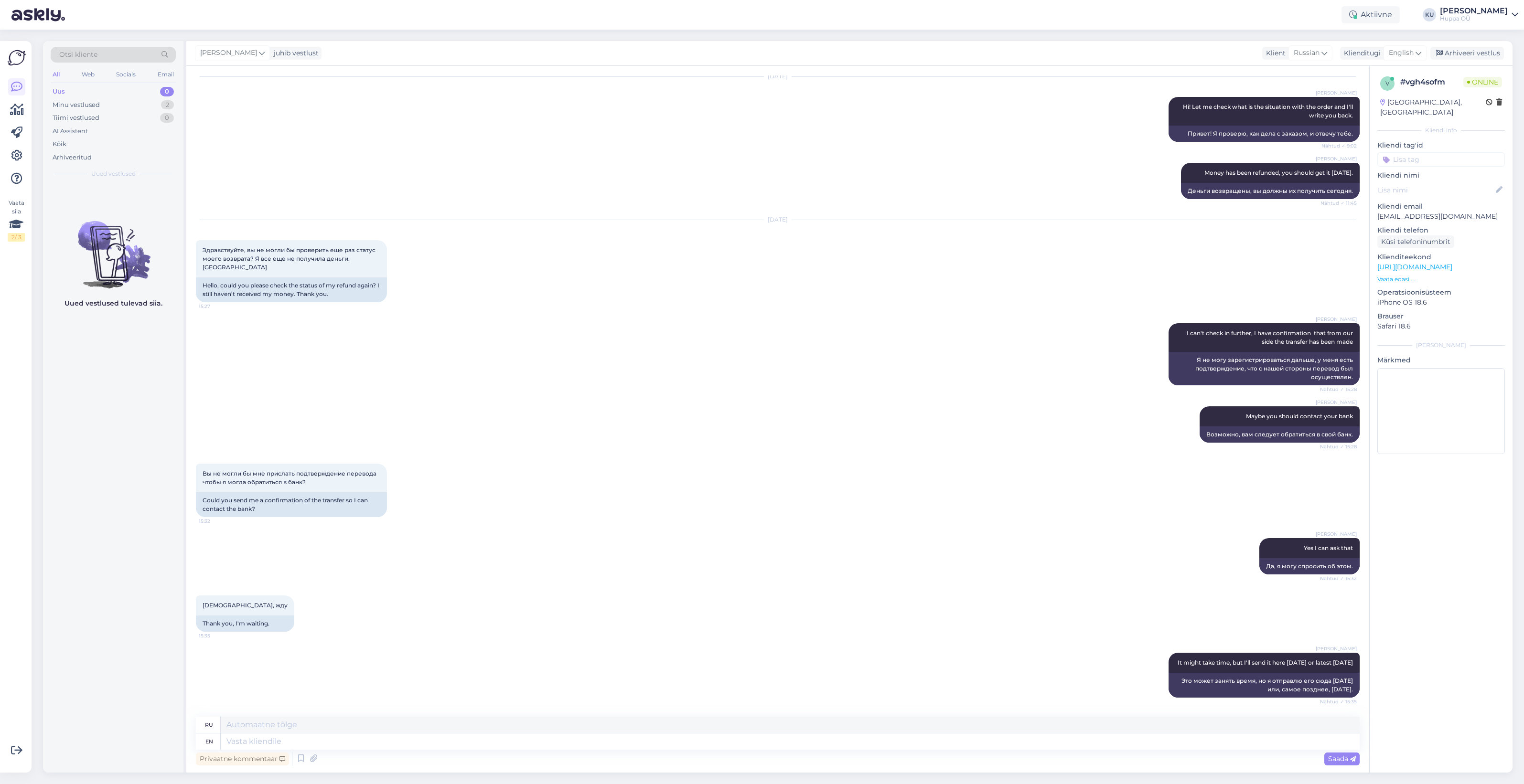
scroll to position [248, 0]
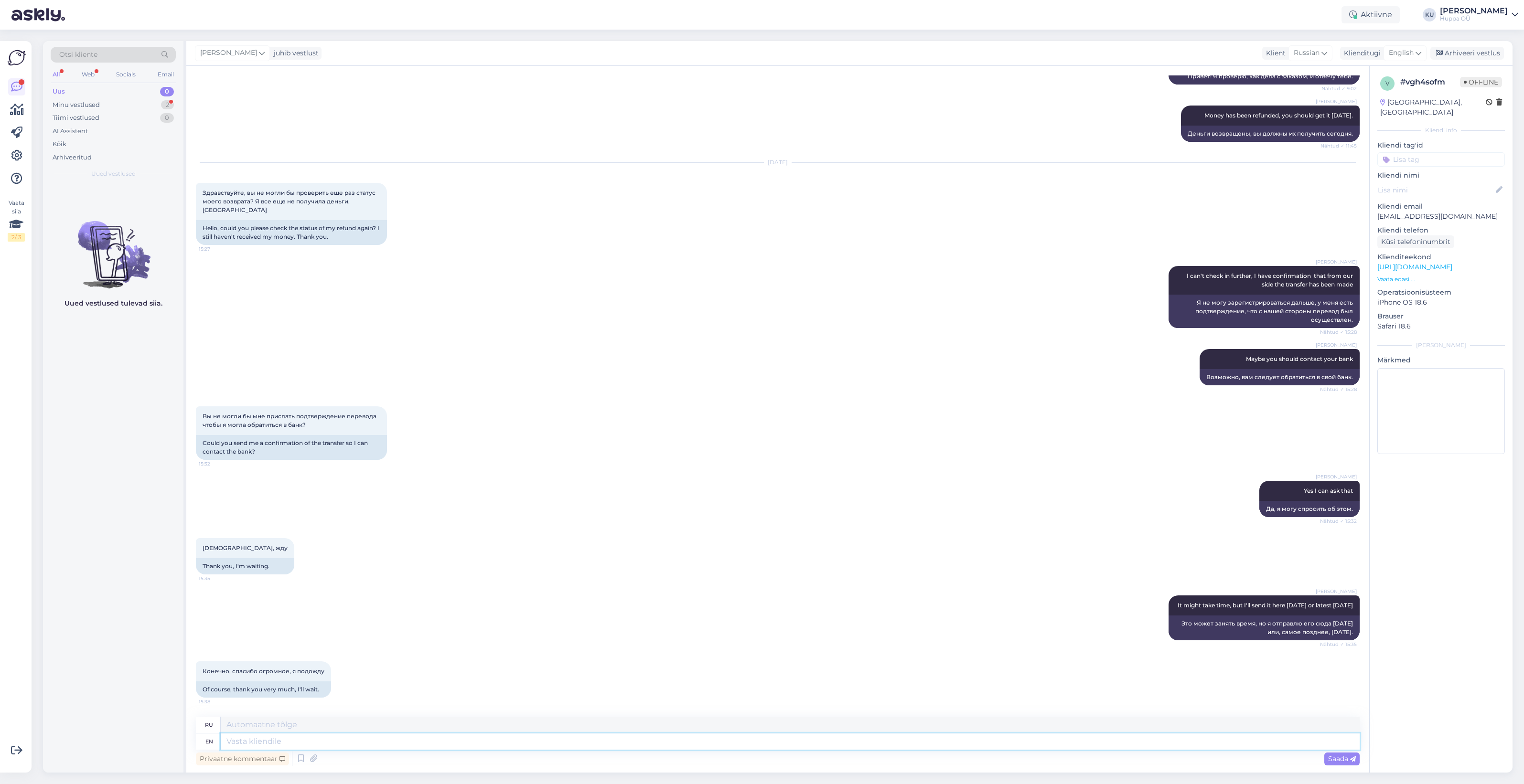
click at [280, 739] on textarea at bounding box center [790, 741] width 1139 height 16
click at [85, 103] on div "Minu vestlused" at bounding box center [76, 105] width 47 height 9
click at [114, 211] on div "Конечно, спасибо огромное, я подожду" at bounding box center [123, 208] width 109 height 17
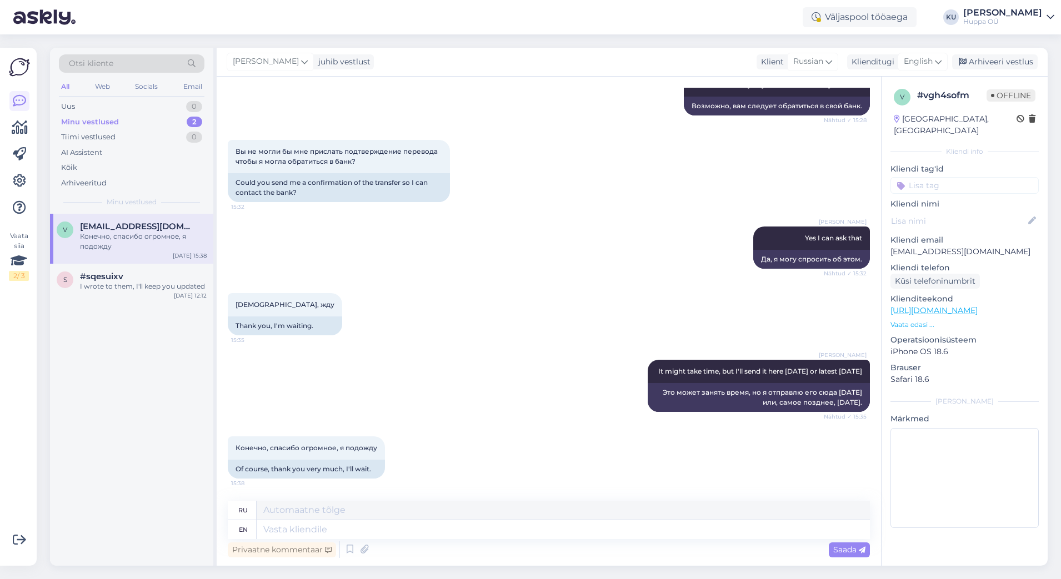
scroll to position [623, 0]
